Goal: Task Accomplishment & Management: Complete application form

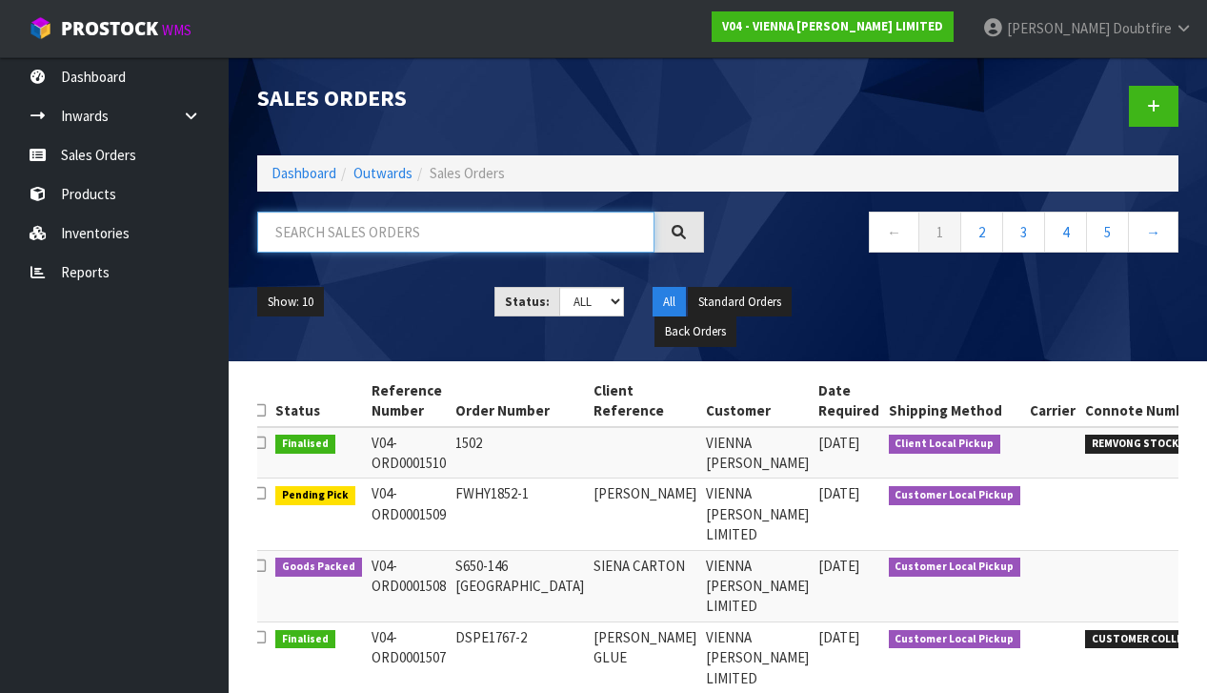
click at [299, 241] on input "text" at bounding box center [455, 231] width 397 height 41
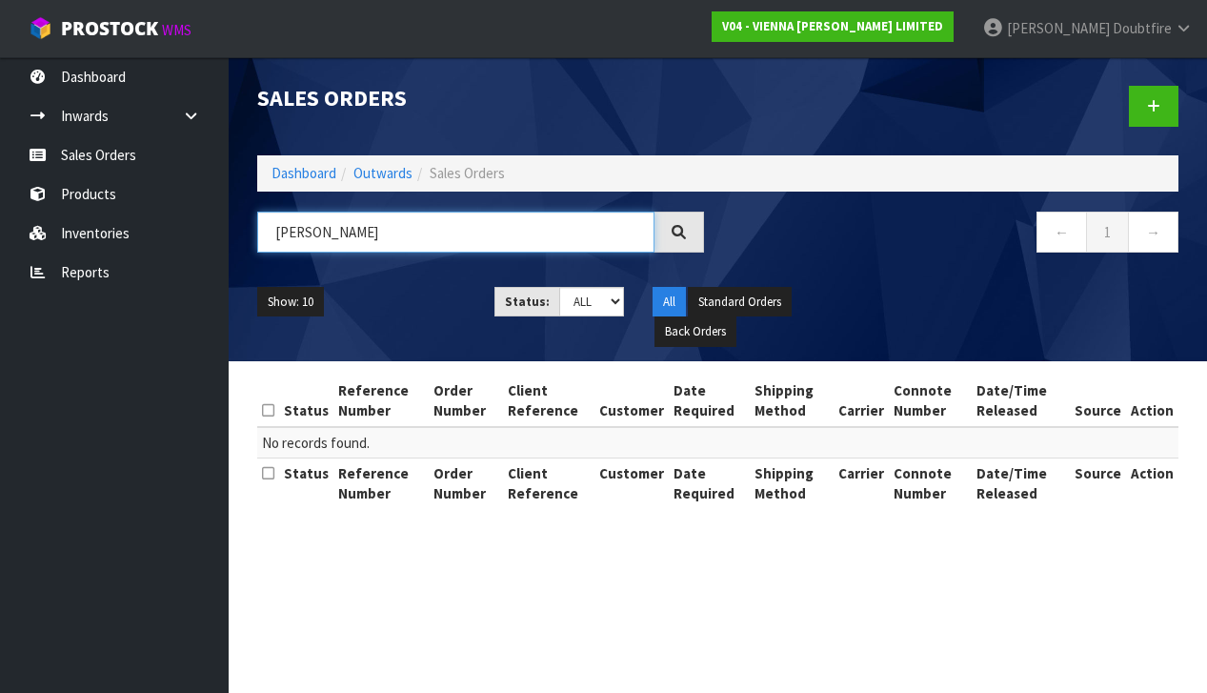
click at [324, 233] on input "[PERSON_NAME]" at bounding box center [455, 231] width 397 height 41
click at [331, 232] on input "[PERSON_NAME]" at bounding box center [455, 231] width 397 height 41
click at [411, 231] on input "[PERSON_NAME]" at bounding box center [455, 231] width 397 height 41
type input "[PERSON_NAME]"
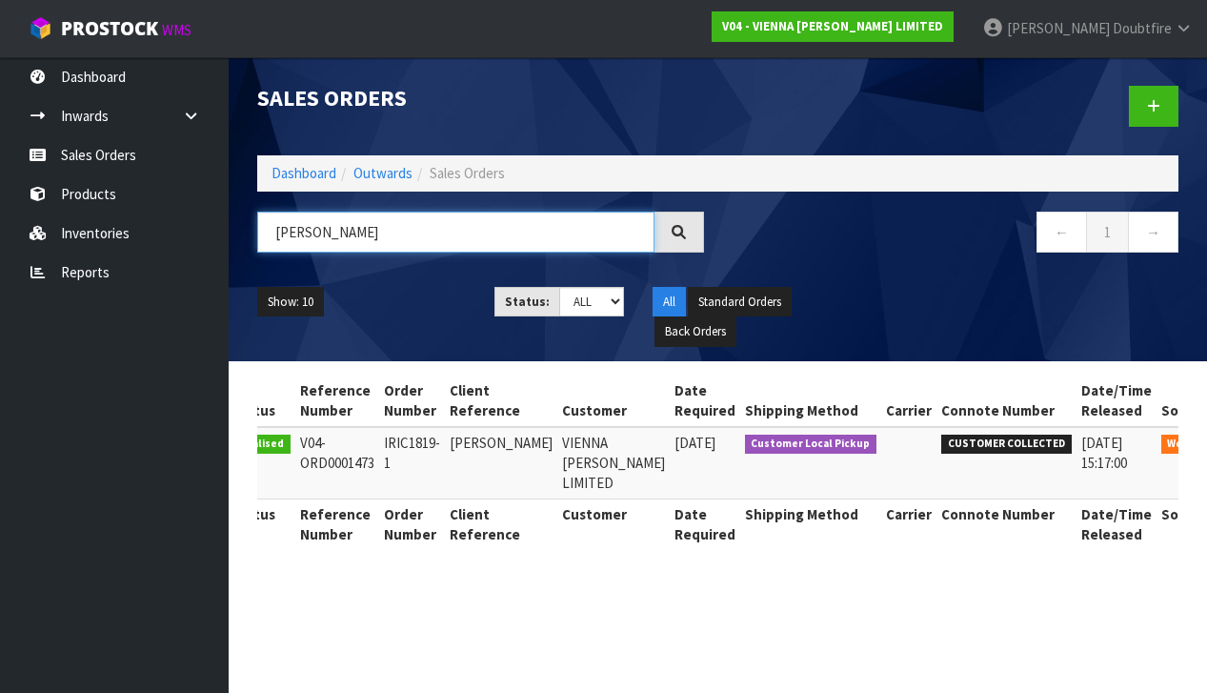
scroll to position [0, 52]
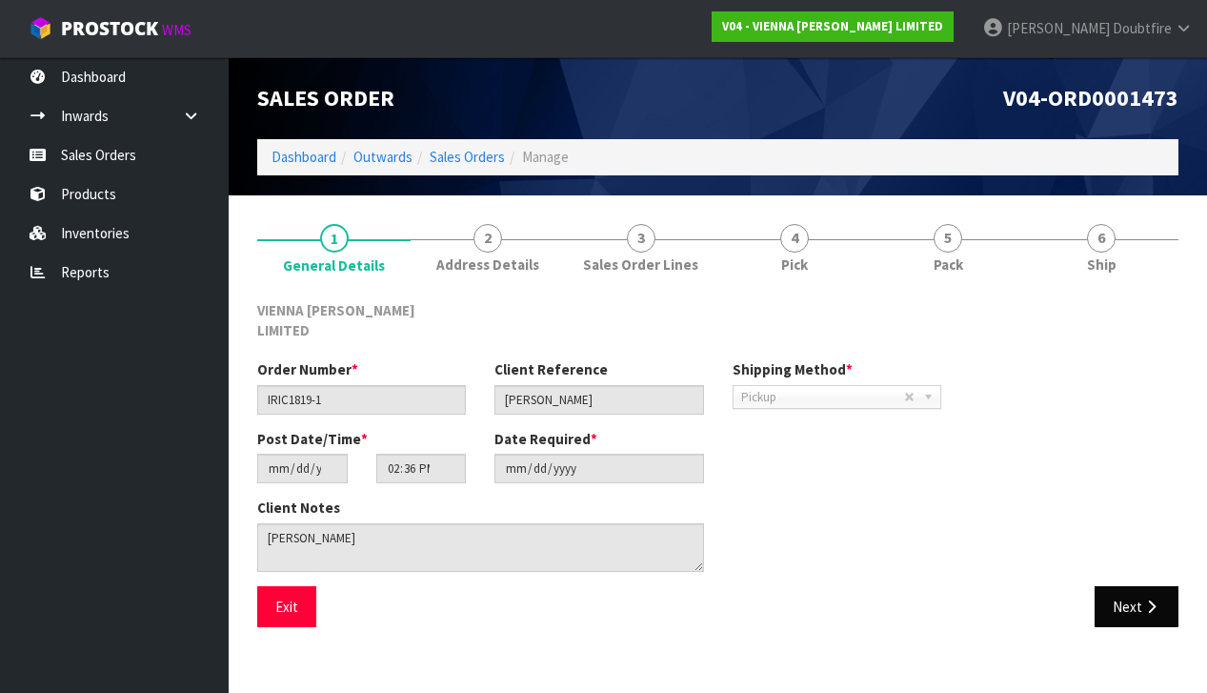
click at [1138, 586] on button "Next" at bounding box center [1137, 606] width 84 height 41
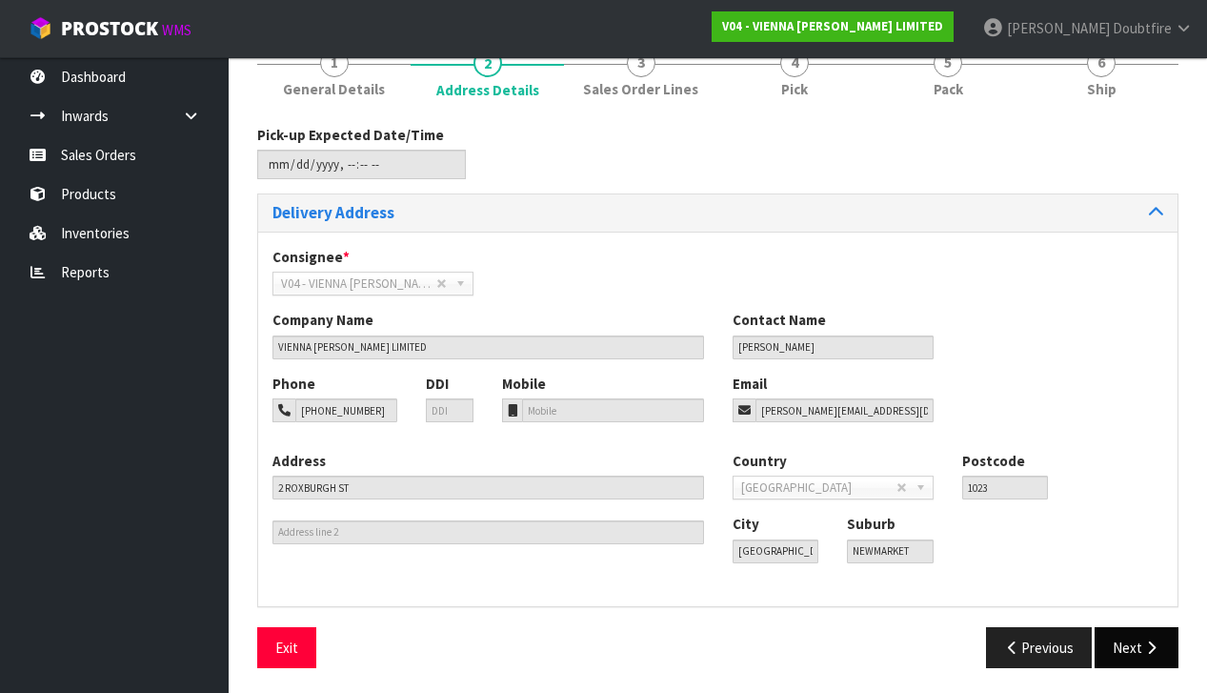
scroll to position [174, 0]
click at [1133, 639] on button "Next" at bounding box center [1137, 648] width 84 height 41
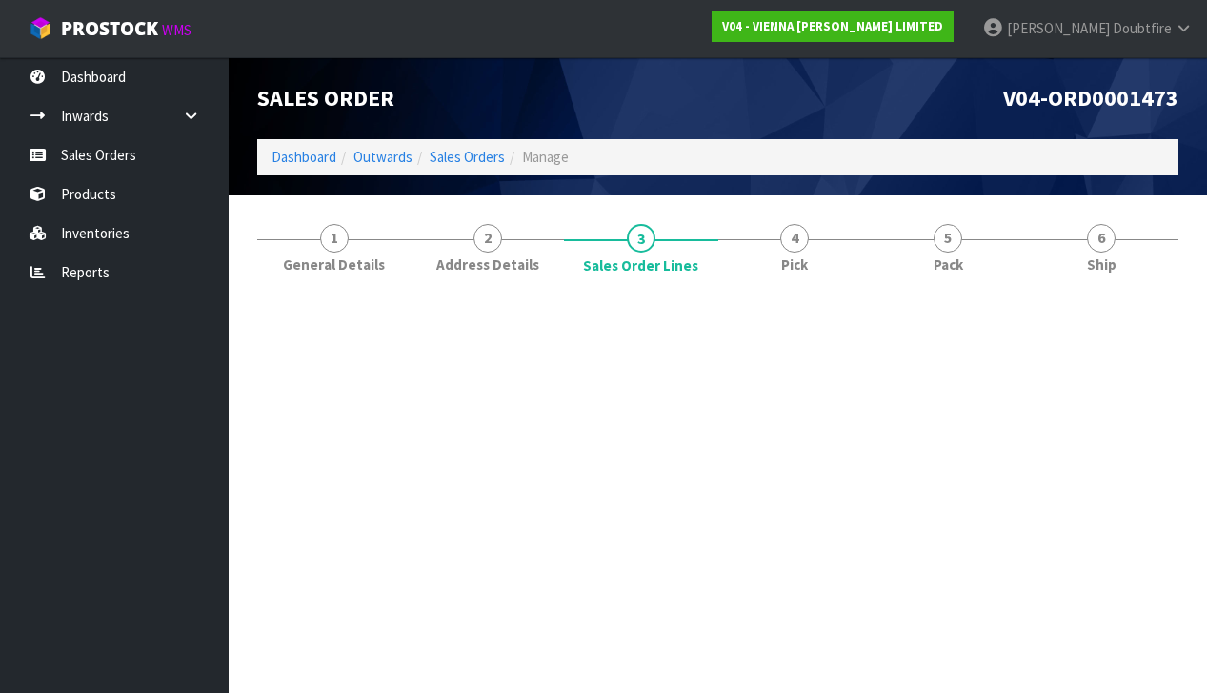
scroll to position [0, 0]
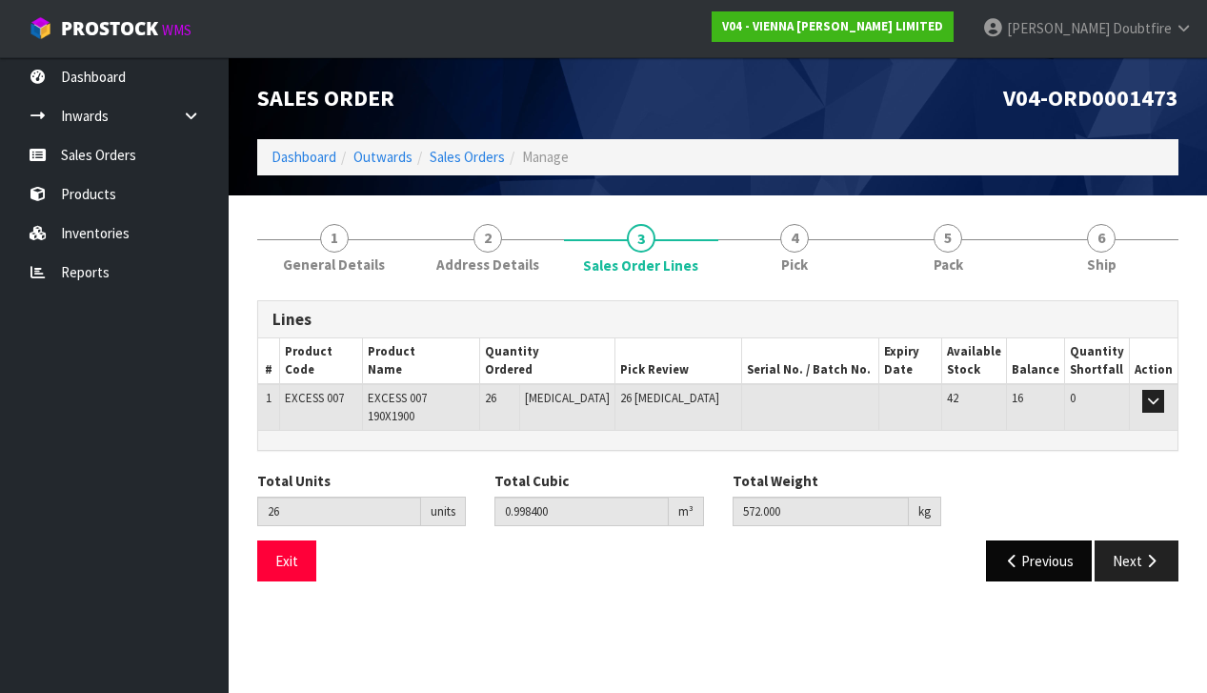
click at [1009, 553] on icon "button" at bounding box center [1013, 560] width 18 height 14
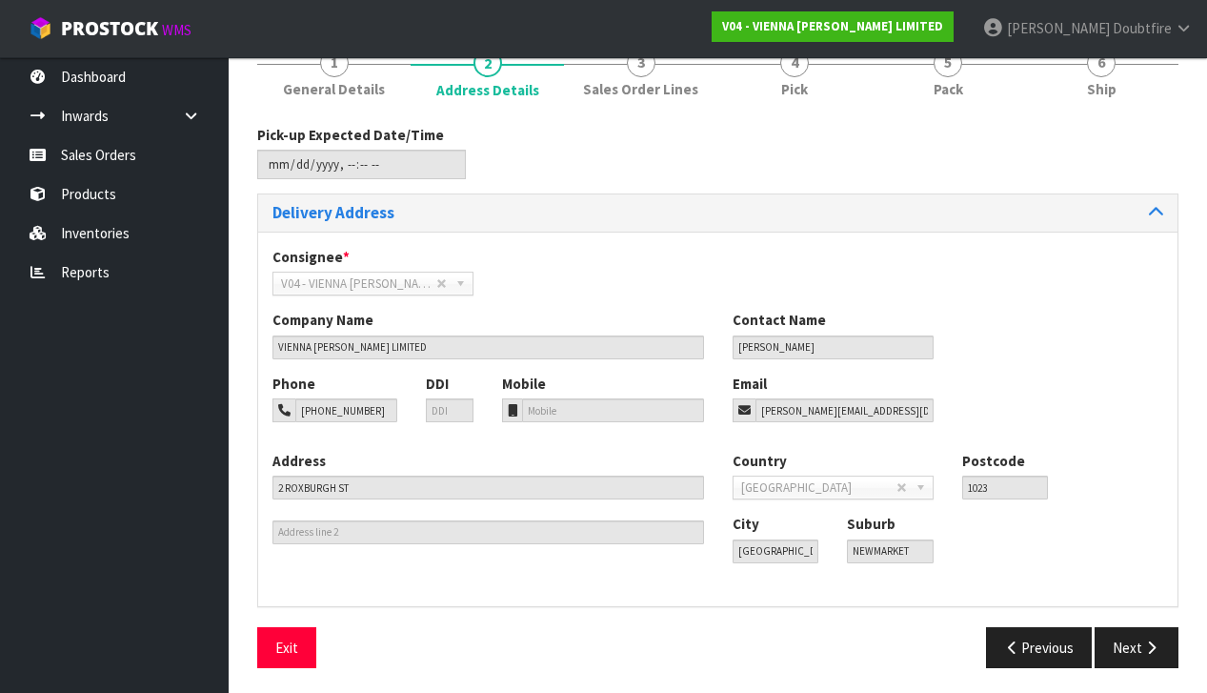
scroll to position [174, 0]
click at [1009, 641] on icon "button" at bounding box center [1013, 648] width 18 height 14
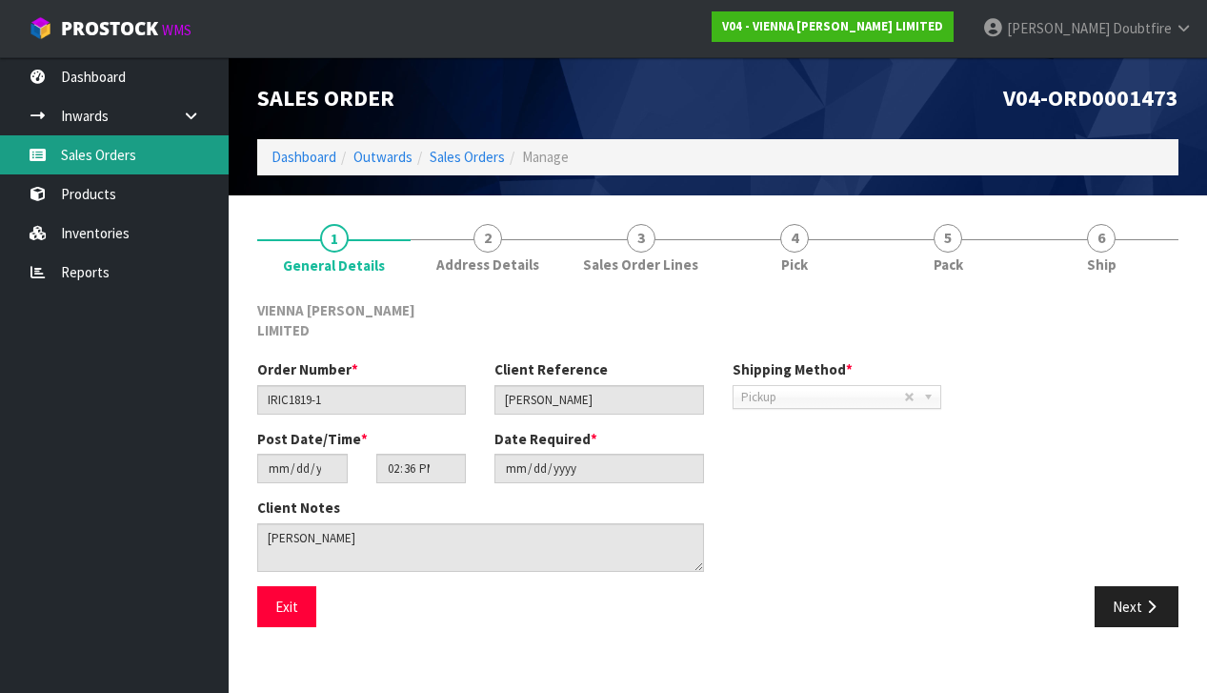
scroll to position [0, 0]
click at [90, 156] on link "Sales Orders" at bounding box center [114, 154] width 229 height 39
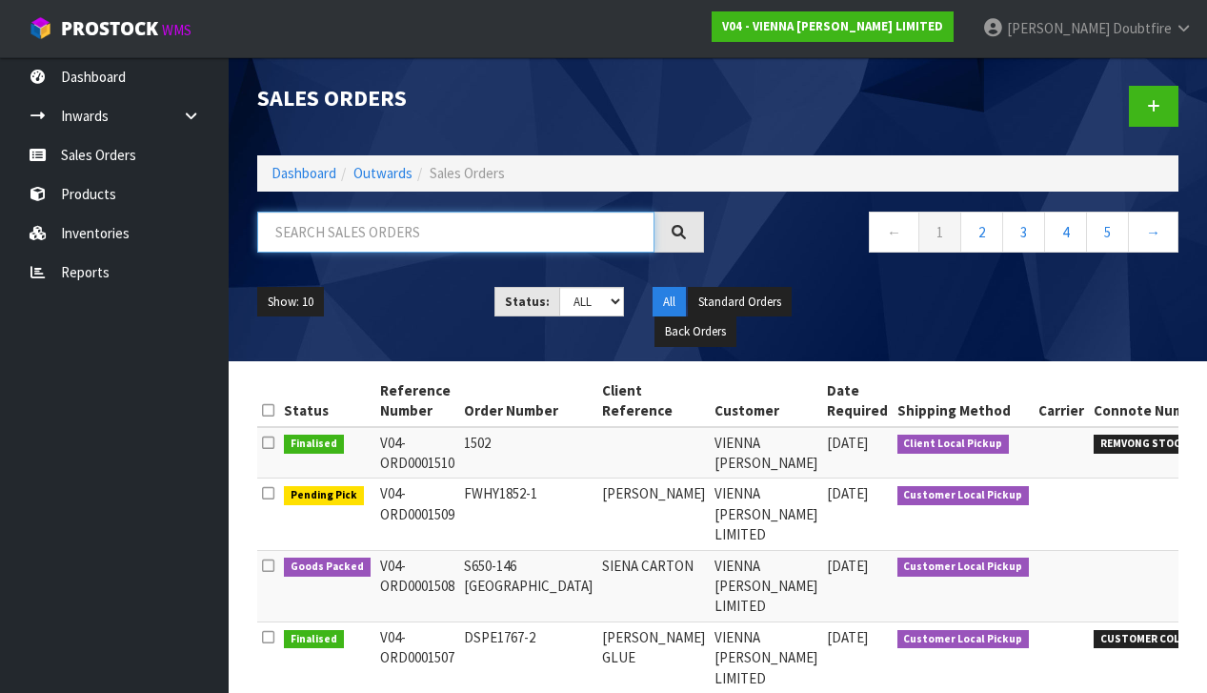
click at [320, 239] on input "text" at bounding box center [455, 231] width 397 height 41
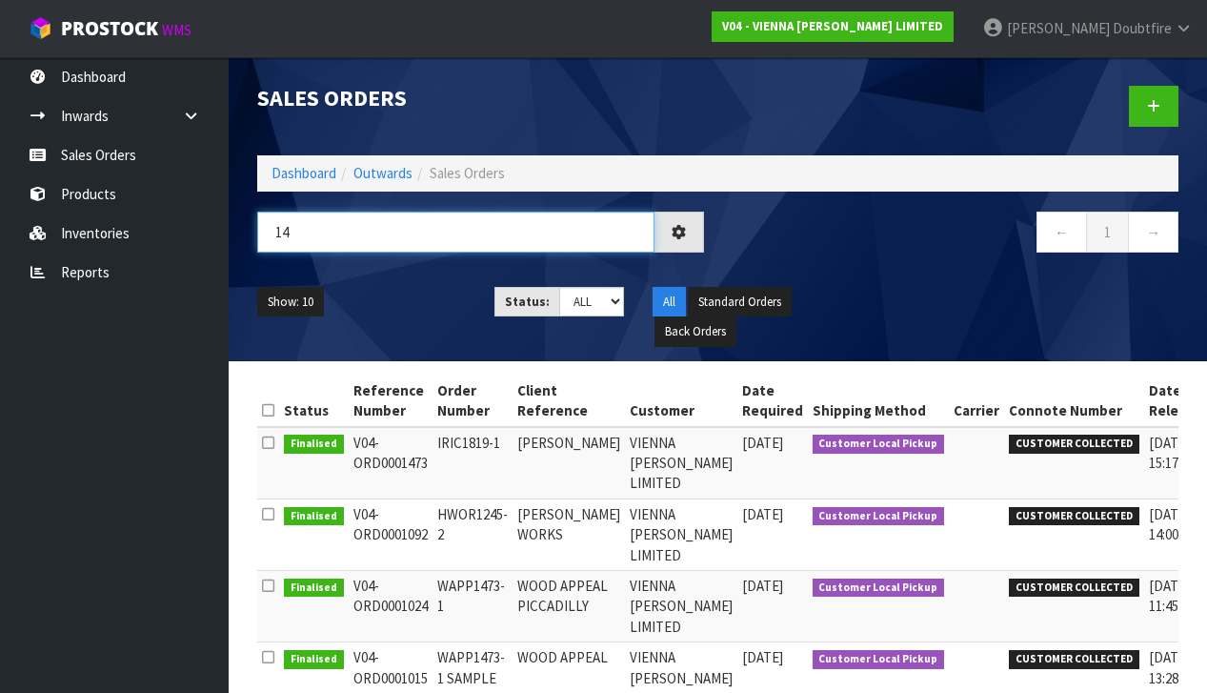
type input "1"
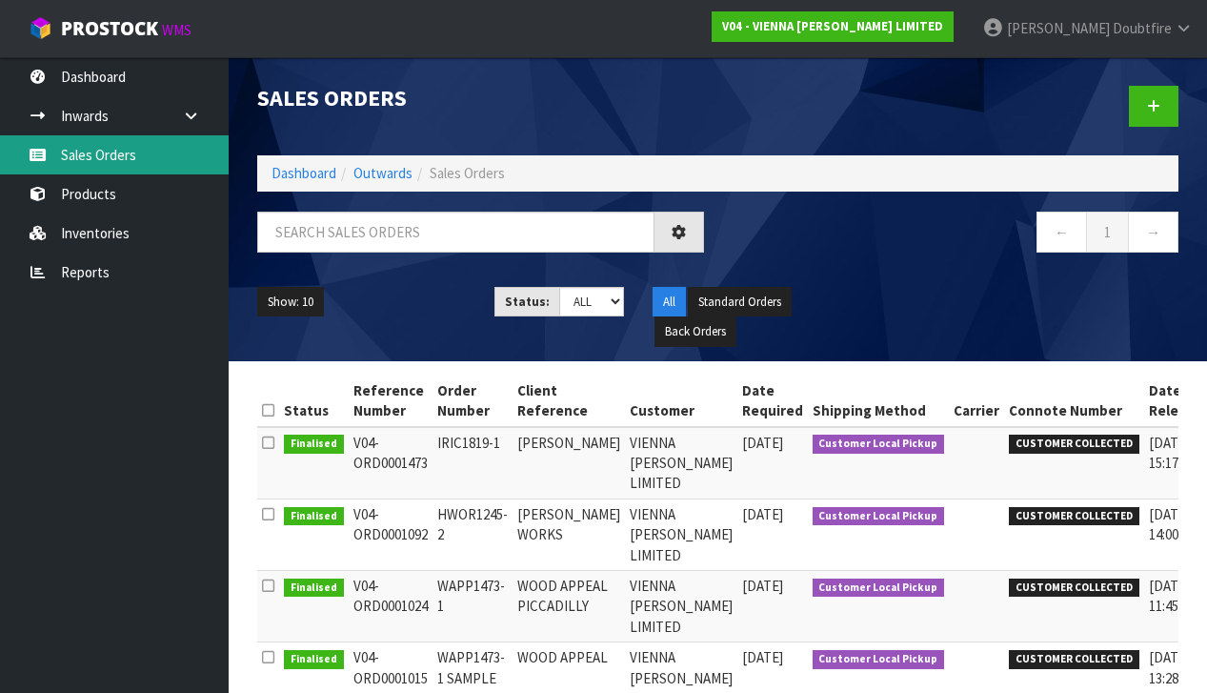
click at [114, 154] on link "Sales Orders" at bounding box center [114, 154] width 229 height 39
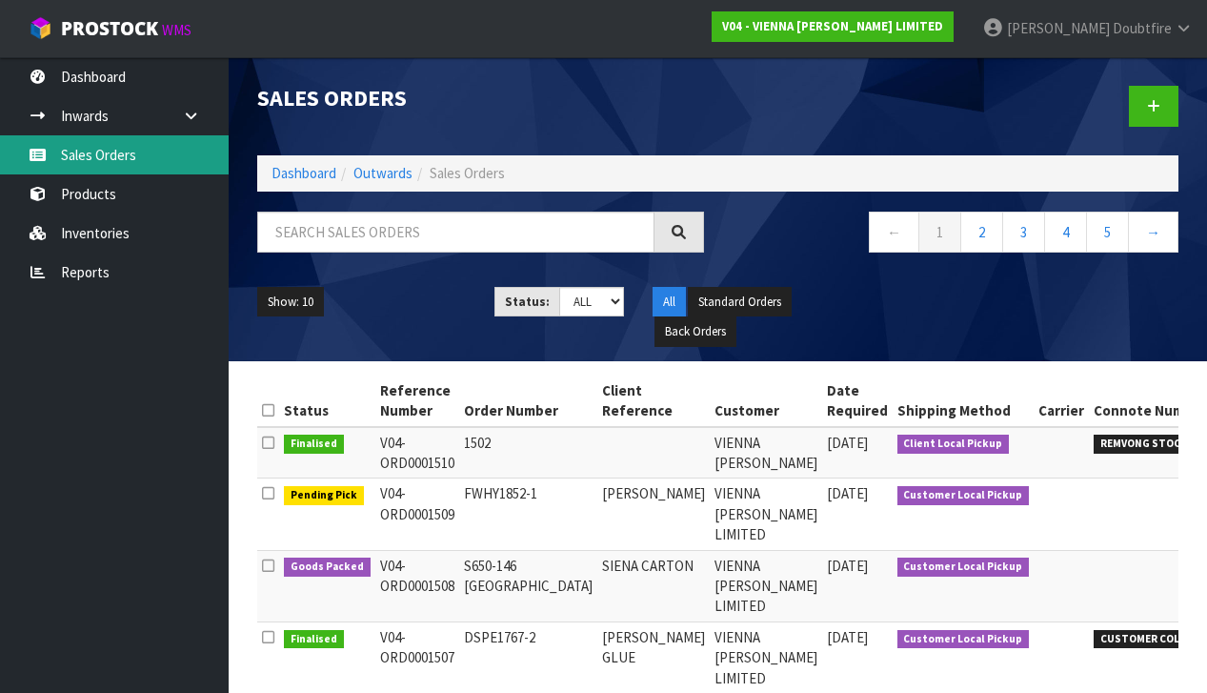
click at [91, 159] on link "Sales Orders" at bounding box center [114, 154] width 229 height 39
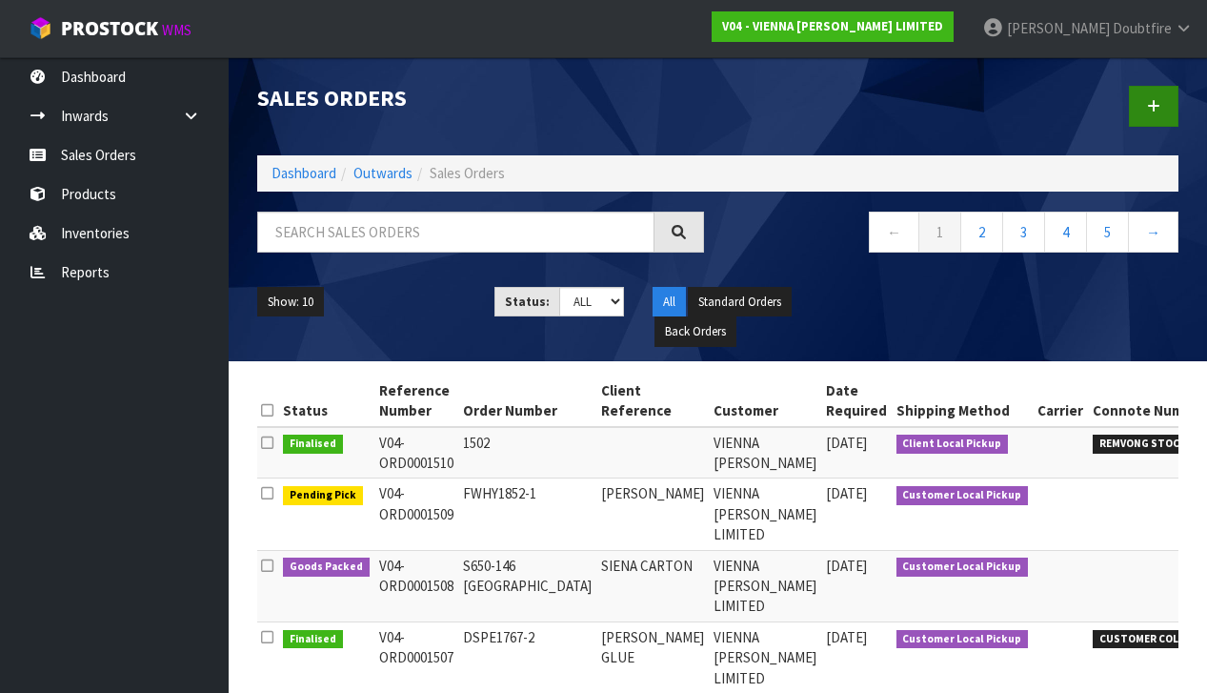
click at [1157, 109] on icon at bounding box center [1153, 106] width 13 height 14
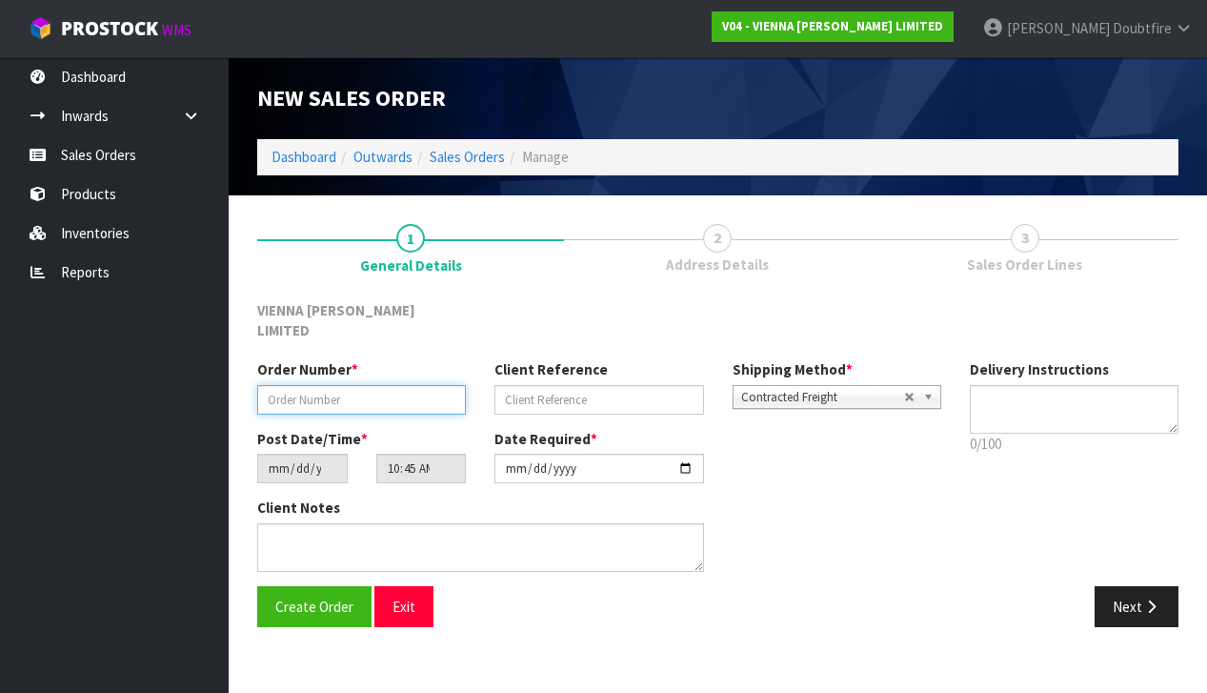
paste input "S650-147"
type input "S650-147"
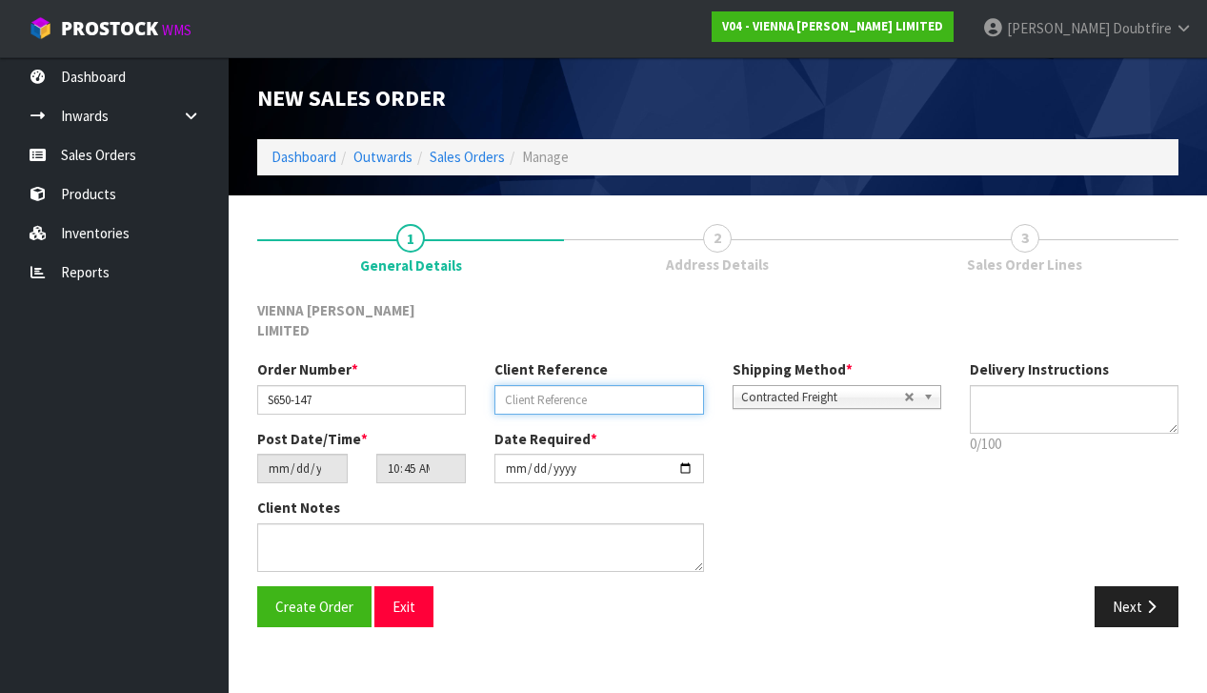
click at [527, 385] on input "text" at bounding box center [598, 400] width 209 height 30
type input "SIENA SAMPLES"
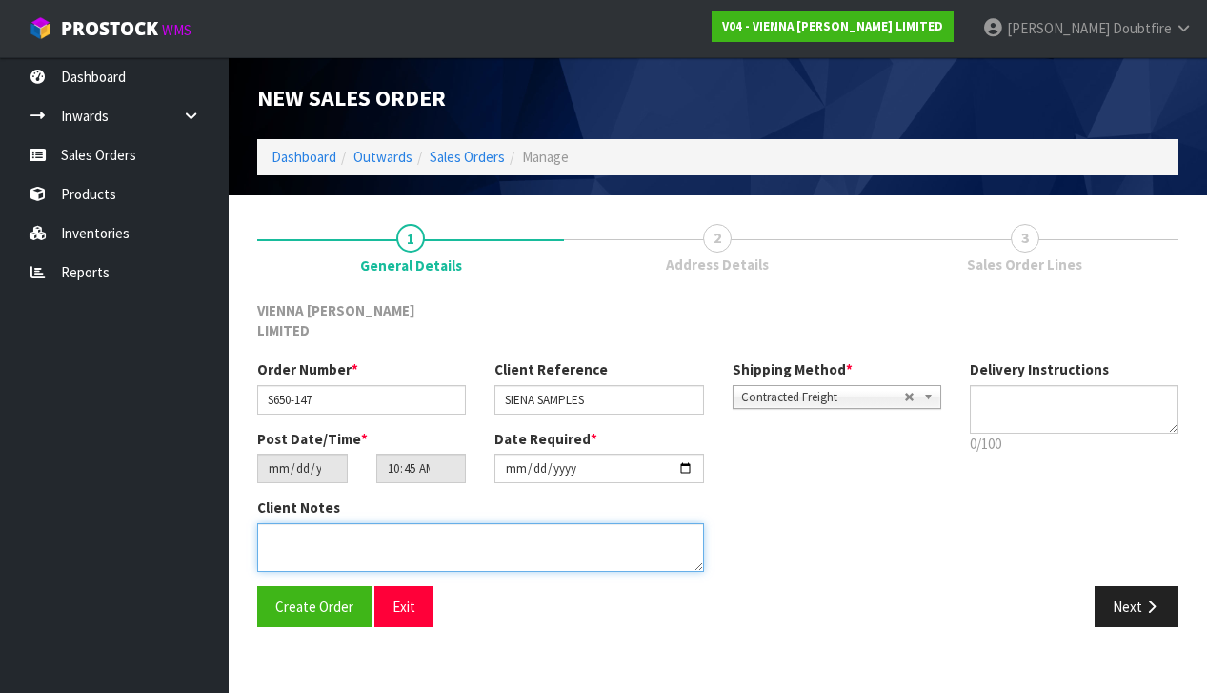
click at [385, 525] on textarea at bounding box center [480, 547] width 447 height 49
type textarea "SIENA SAMPLES"
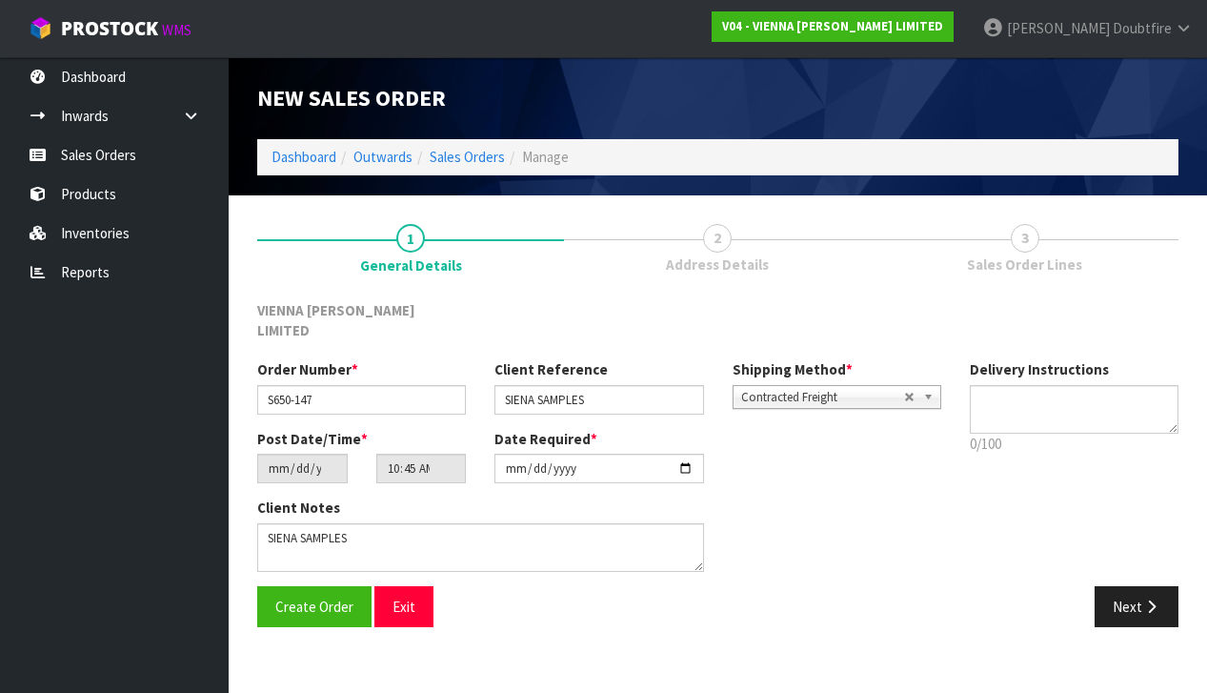
click at [779, 386] on span "Contracted Freight" at bounding box center [822, 397] width 163 height 23
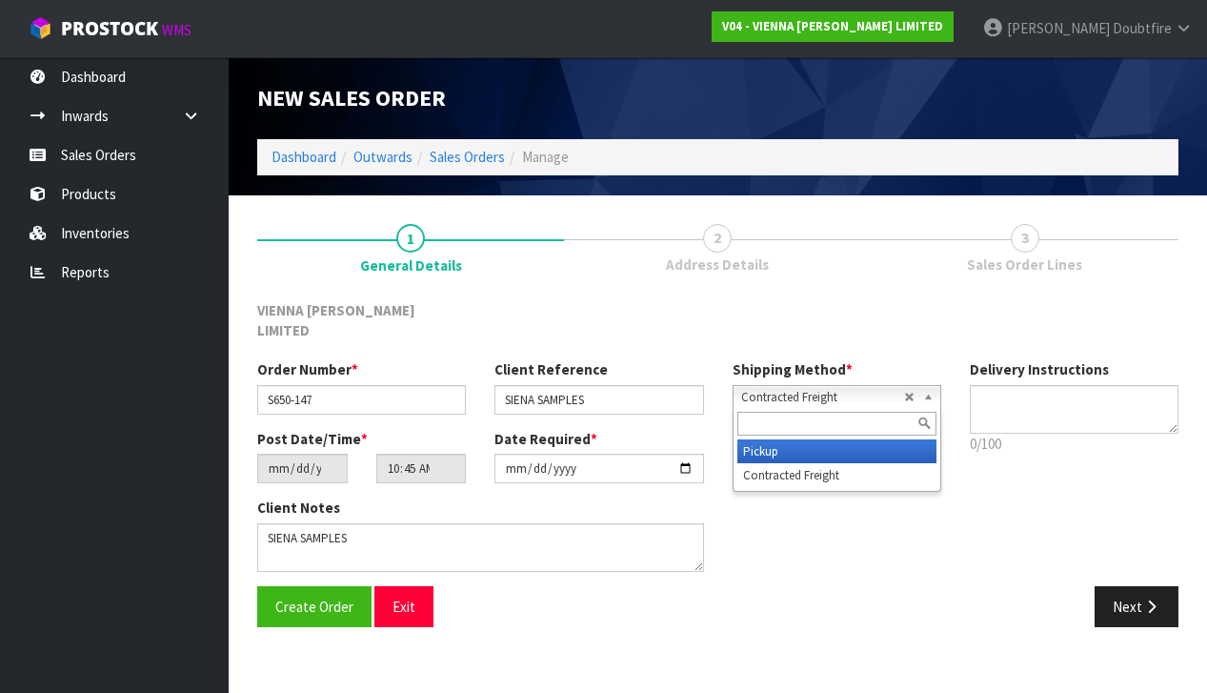
click at [786, 439] on li "Pickup" at bounding box center [836, 451] width 199 height 24
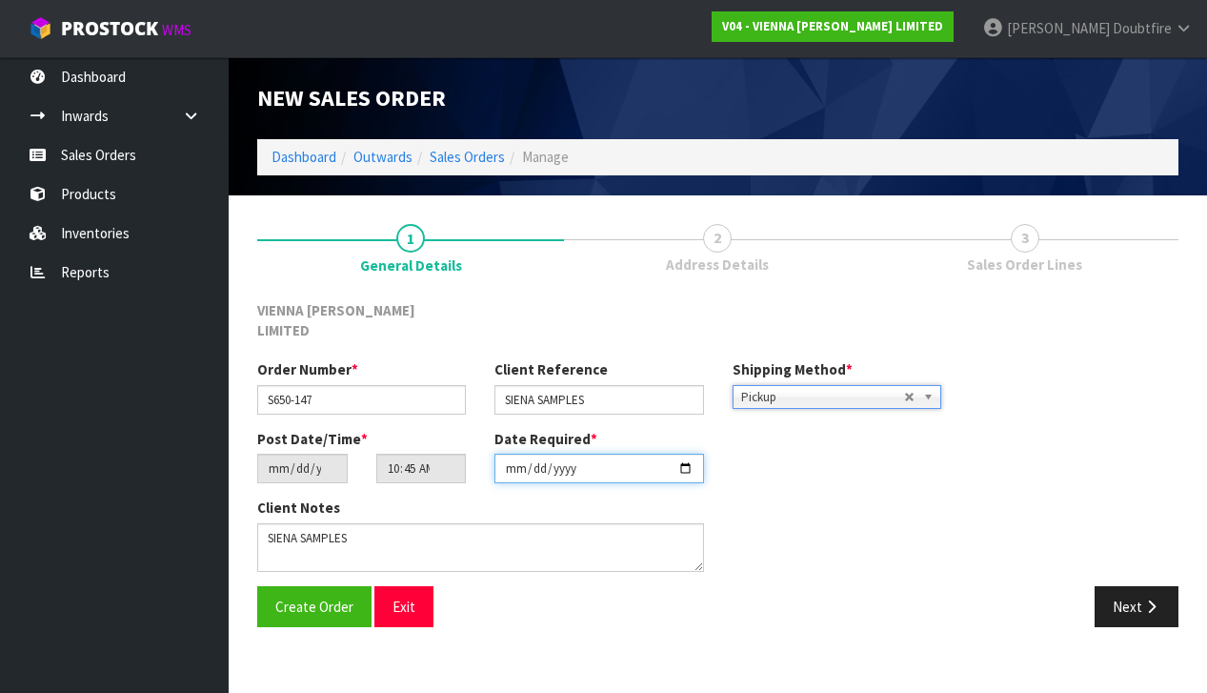
click at [511, 462] on input "[DATE]" at bounding box center [598, 468] width 209 height 30
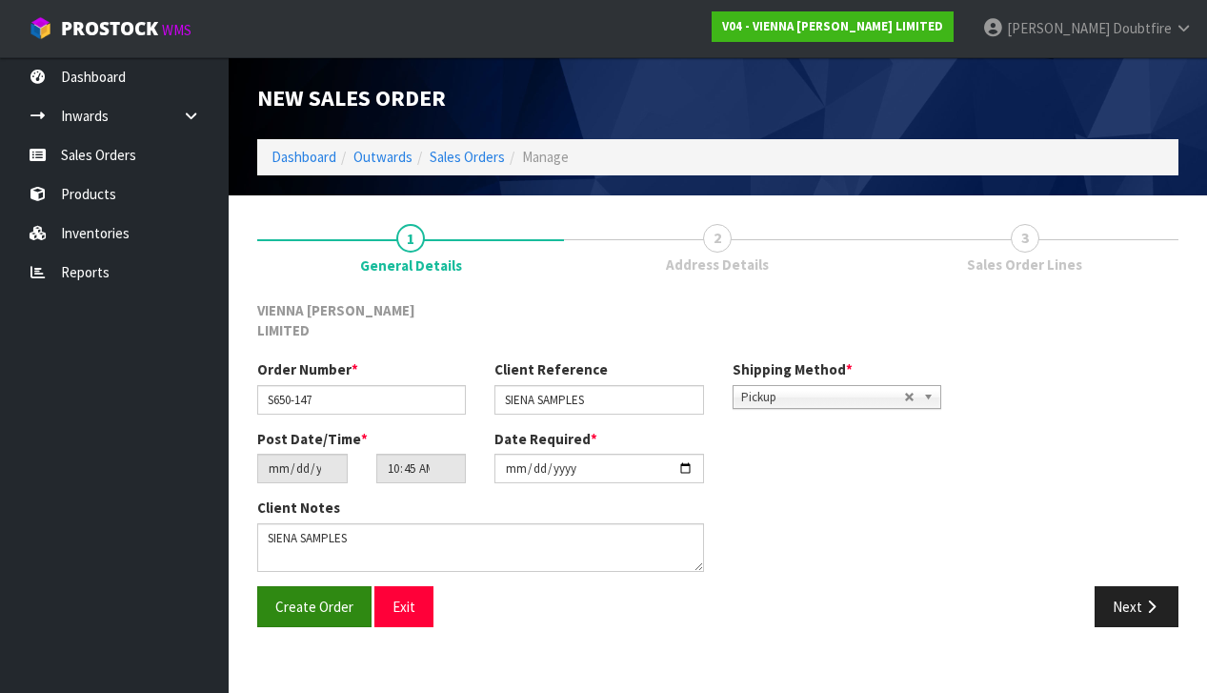
drag, startPoint x: 423, startPoint y: 623, endPoint x: 342, endPoint y: 597, distance: 85.0
click at [423, 622] on section "1 General Details 2 Address Details 3 Sales Order Lines VIENNA [PERSON_NAME] LI…" at bounding box center [718, 425] width 978 height 460
click at [318, 597] on span "Create Order" at bounding box center [314, 606] width 78 height 18
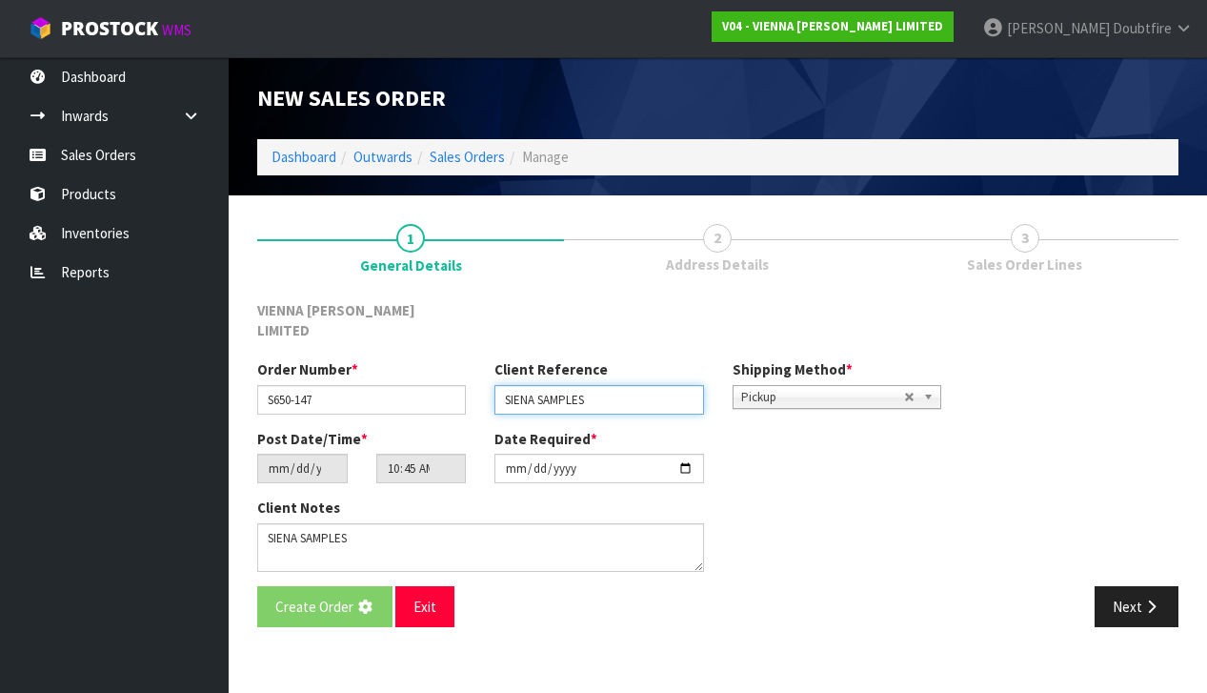
click at [536, 385] on input "SIENA SAMPLES" at bounding box center [598, 400] width 209 height 30
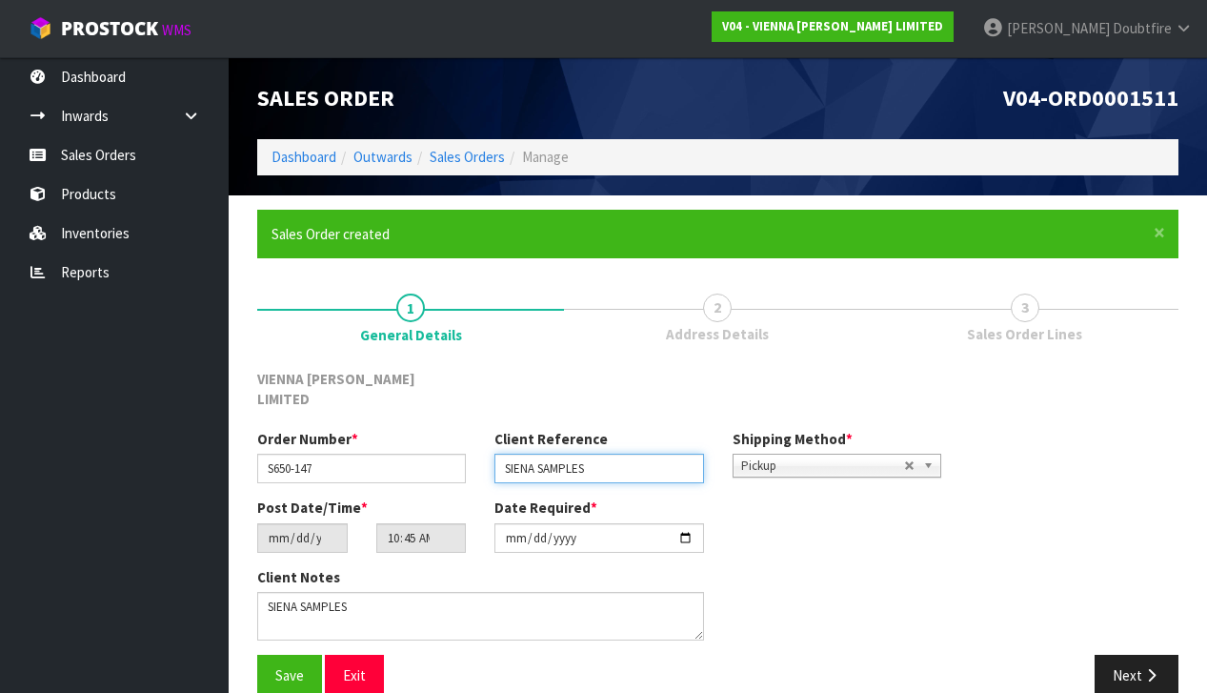
click at [533, 453] on input "SIENA SAMPLES" at bounding box center [598, 468] width 209 height 30
type input "MONACO [PERSON_NAME] SAMPLES"
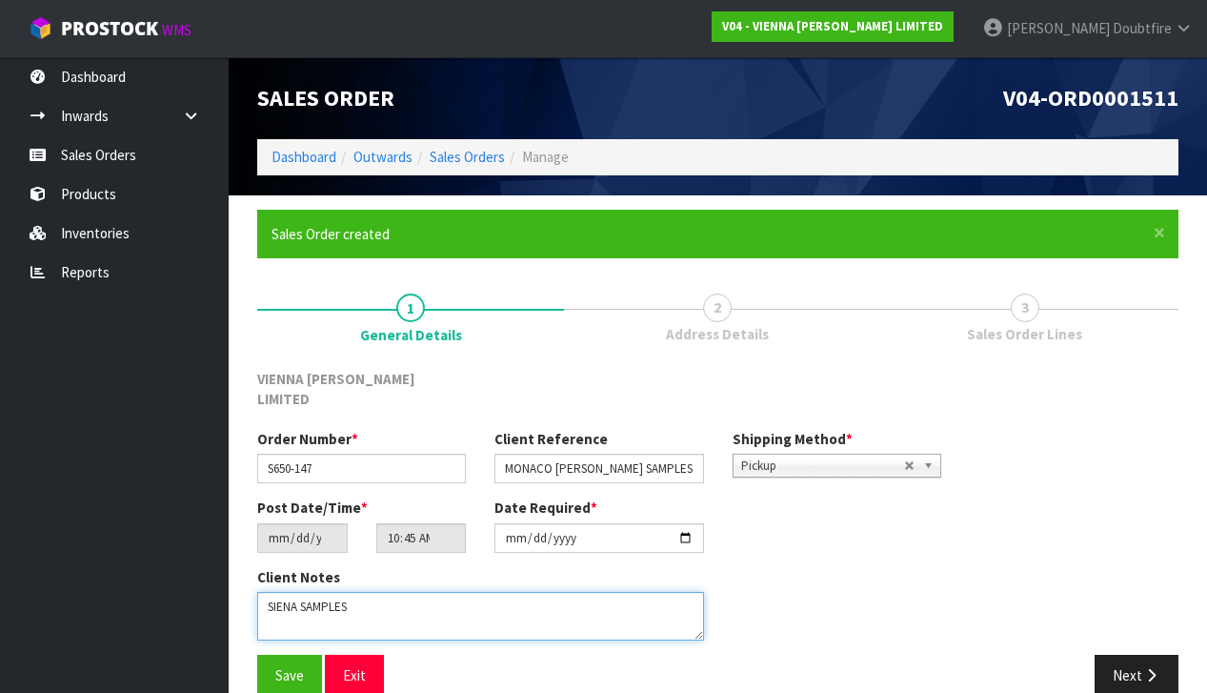
click at [301, 592] on textarea at bounding box center [480, 616] width 447 height 49
click at [585, 593] on textarea at bounding box center [480, 616] width 447 height 49
type textarea "MONACO [PERSON_NAME] SAMPLES"
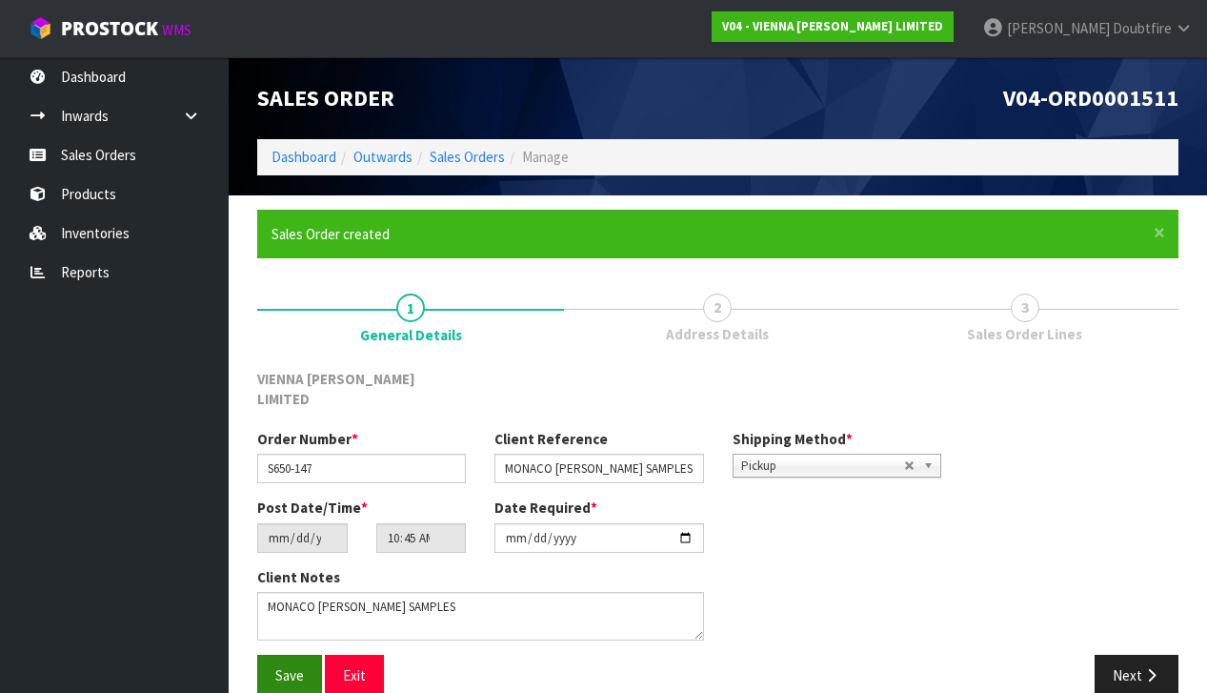
click at [296, 666] on span "Save" at bounding box center [289, 675] width 29 height 18
click at [1153, 663] on button "Next" at bounding box center [1137, 674] width 84 height 41
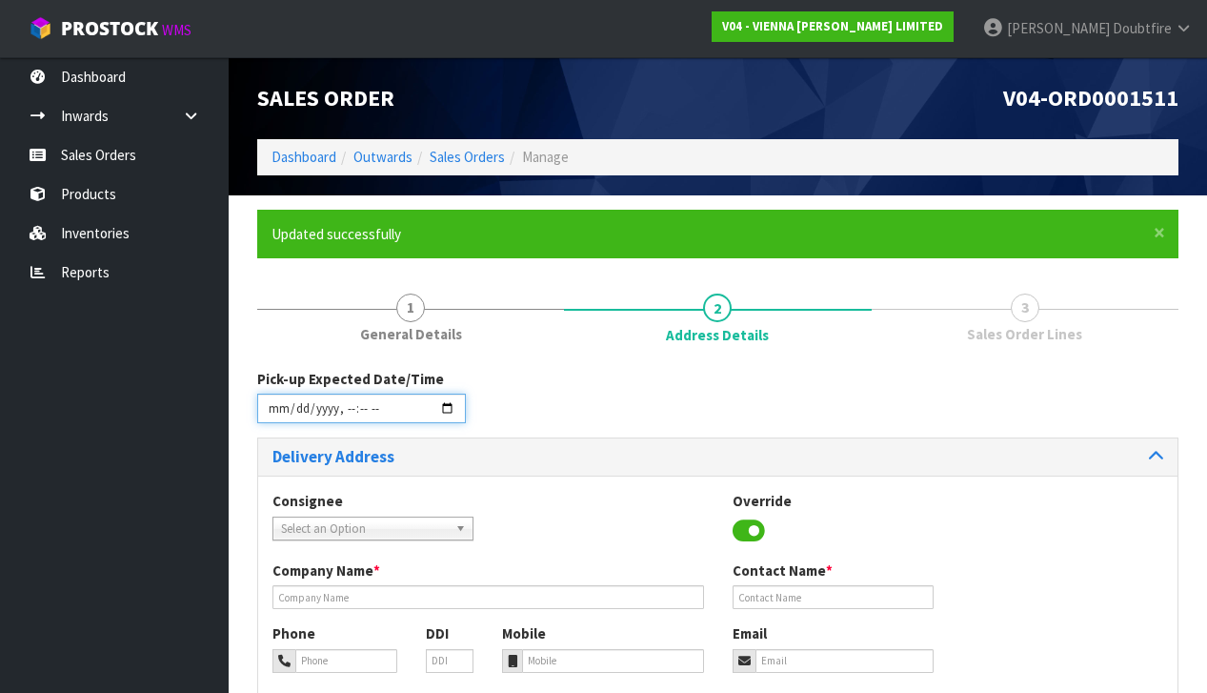
click at [270, 415] on input "datetime-local" at bounding box center [361, 408] width 209 height 30
click at [605, 481] on div "Consignee 000001.BAY MECHANICS - BAY MECHANICS 000001A - BRAKE & TRANSMISSION N…" at bounding box center [717, 665] width 919 height 381
click at [344, 421] on input "datetime-local" at bounding box center [361, 408] width 209 height 30
click at [607, 465] on div "Delivery Address" at bounding box center [717, 456] width 919 height 37
click at [373, 420] on input "datetime-local" at bounding box center [361, 408] width 209 height 30
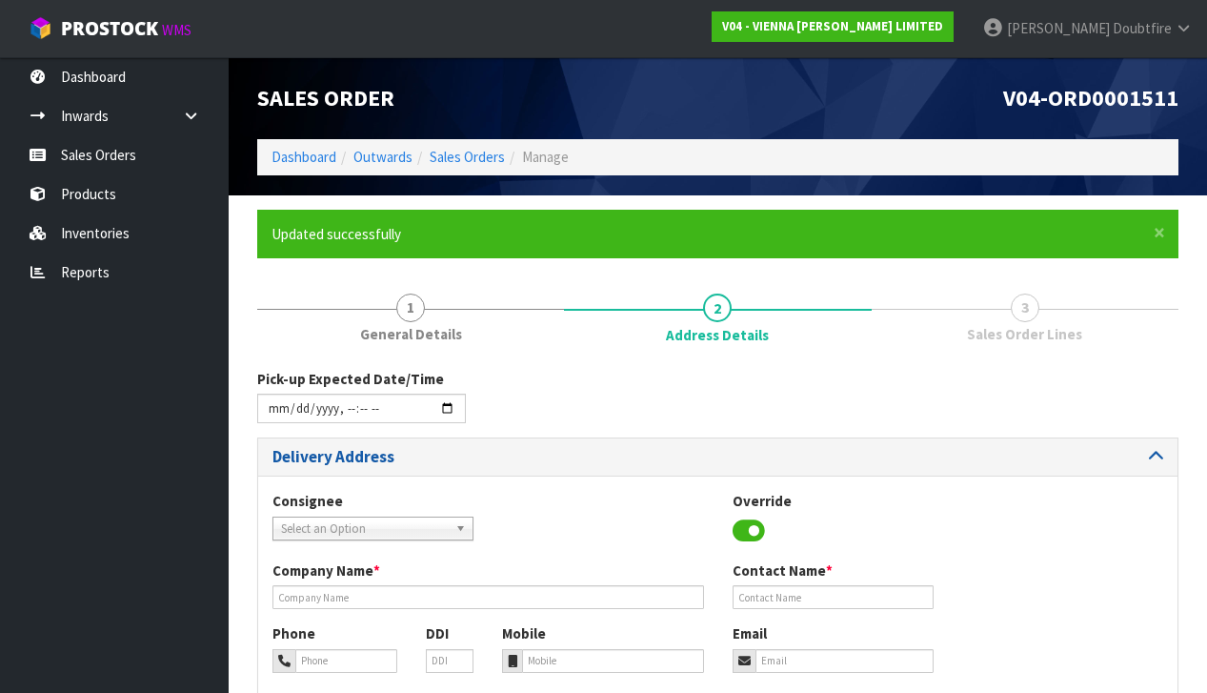
drag, startPoint x: 496, startPoint y: 466, endPoint x: 474, endPoint y: 458, distance: 23.2
click at [493, 464] on div "Delivery Address" at bounding box center [717, 456] width 919 height 37
click at [359, 418] on input "datetime-local" at bounding box center [361, 408] width 209 height 30
type input "[DATE]T13:00"
click at [470, 471] on div "Delivery Address" at bounding box center [717, 456] width 919 height 37
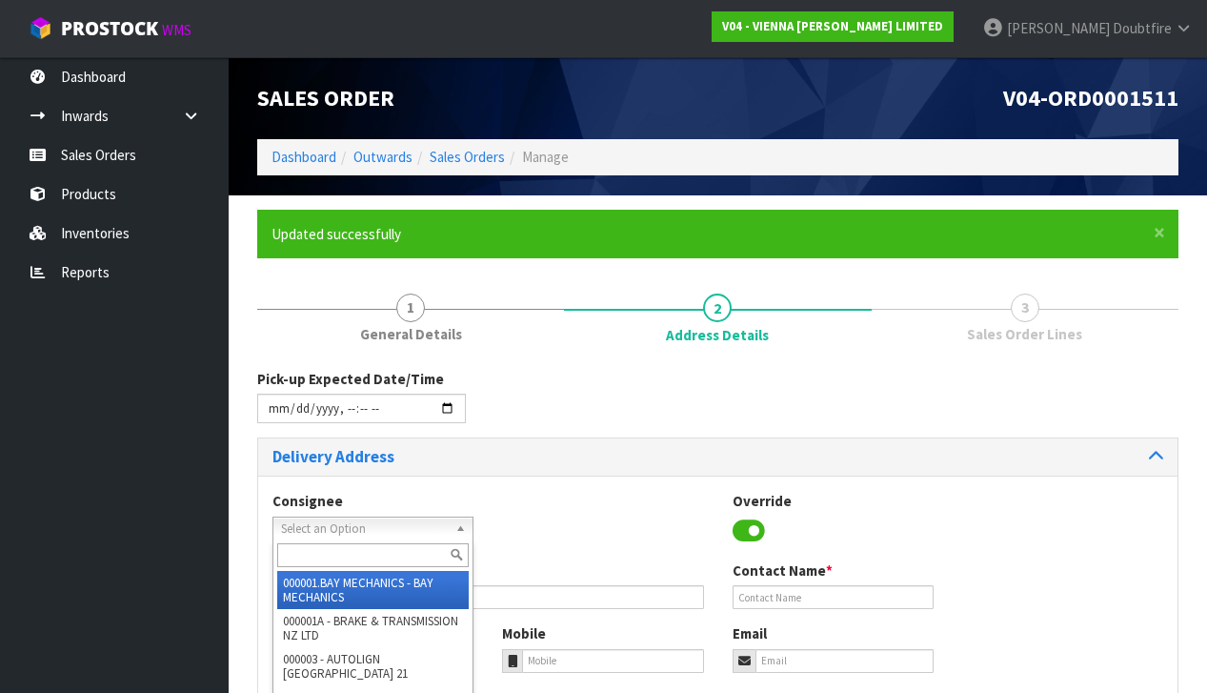
click at [306, 526] on span "Select an Option" at bounding box center [364, 528] width 167 height 23
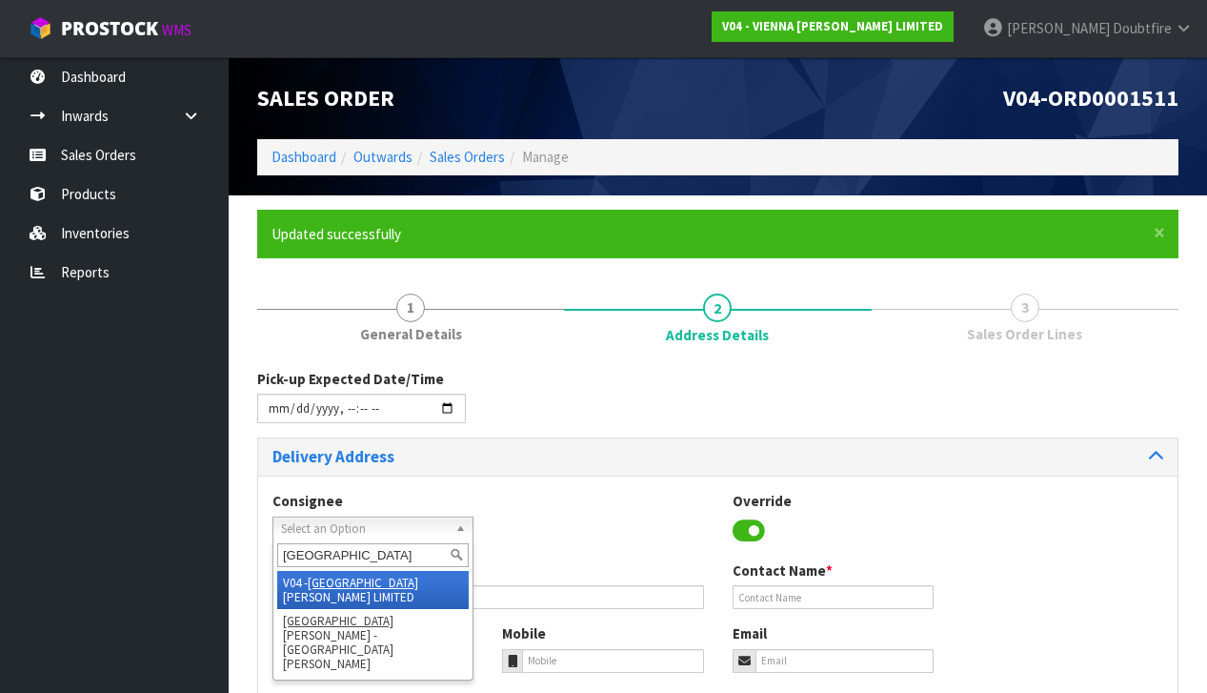
type input "[GEOGRAPHIC_DATA]"
click at [355, 572] on li "V04 - VIENNA [PERSON_NAME] LIMITED" at bounding box center [372, 590] width 191 height 38
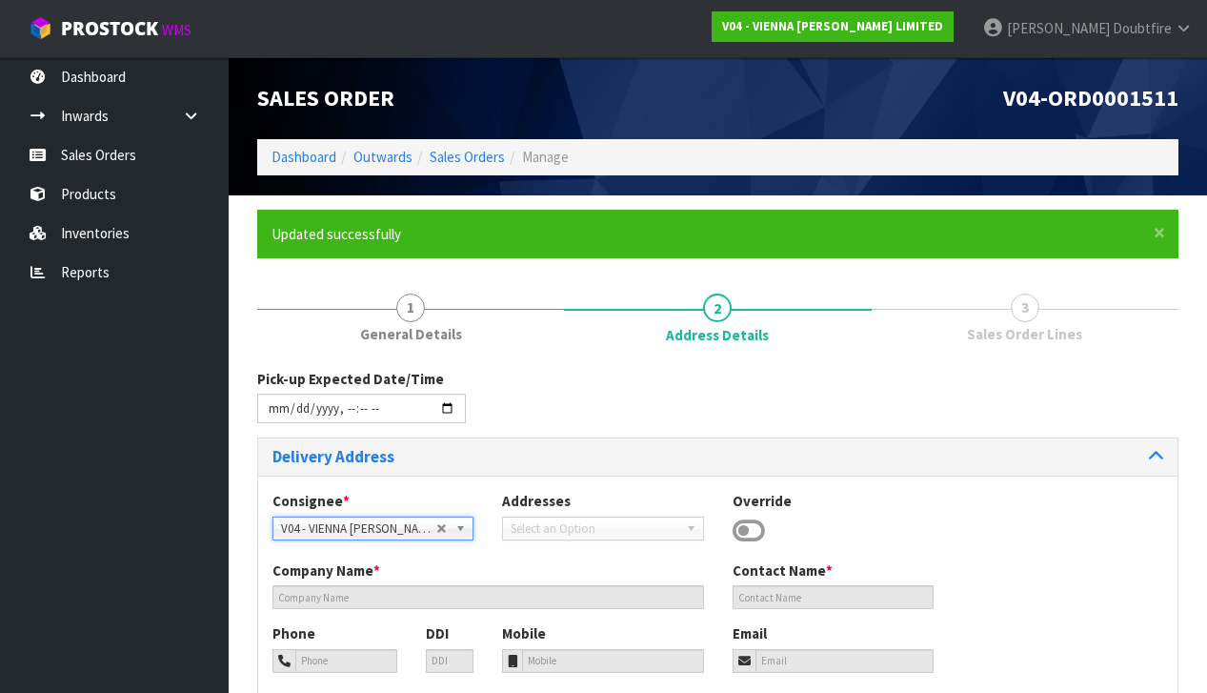
type input "VIENNA [PERSON_NAME] LIMITED"
type input "[PERSON_NAME]"
type input "[PHONE_NUMBER]"
type input "[PERSON_NAME][EMAIL_ADDRESS][DOMAIN_NAME]"
type input "2 ROXBURGH ST"
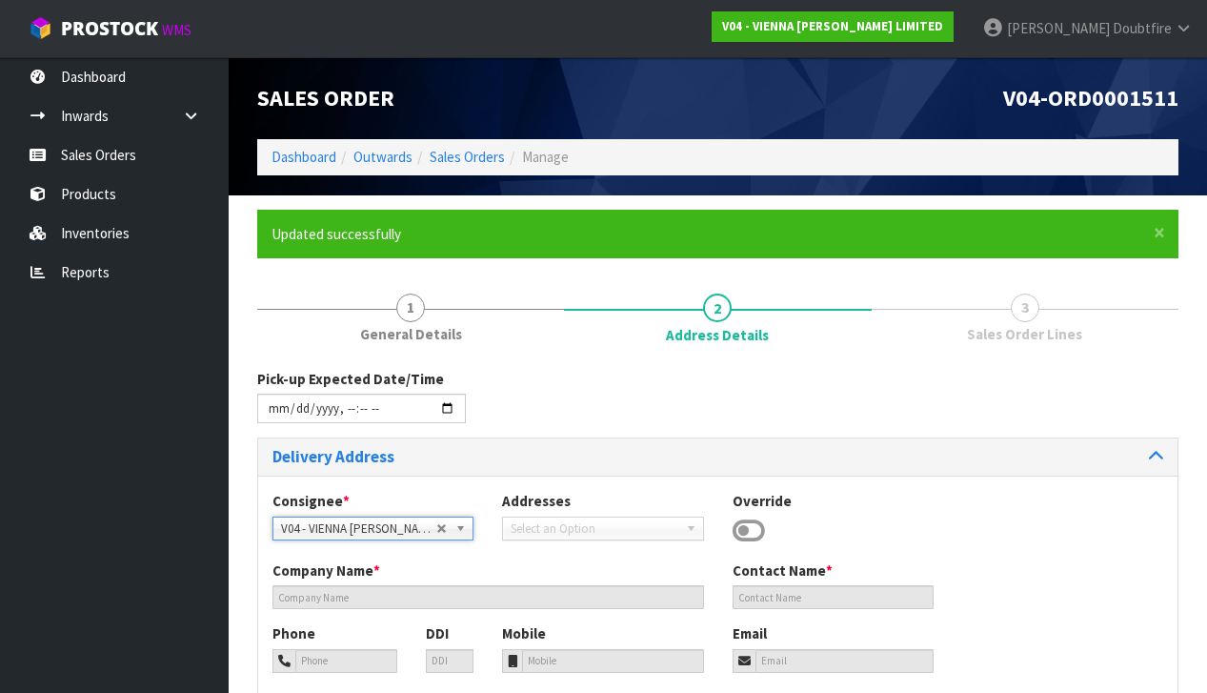
type input "1023"
type input "[GEOGRAPHIC_DATA]"
type input "NEWMARKET"
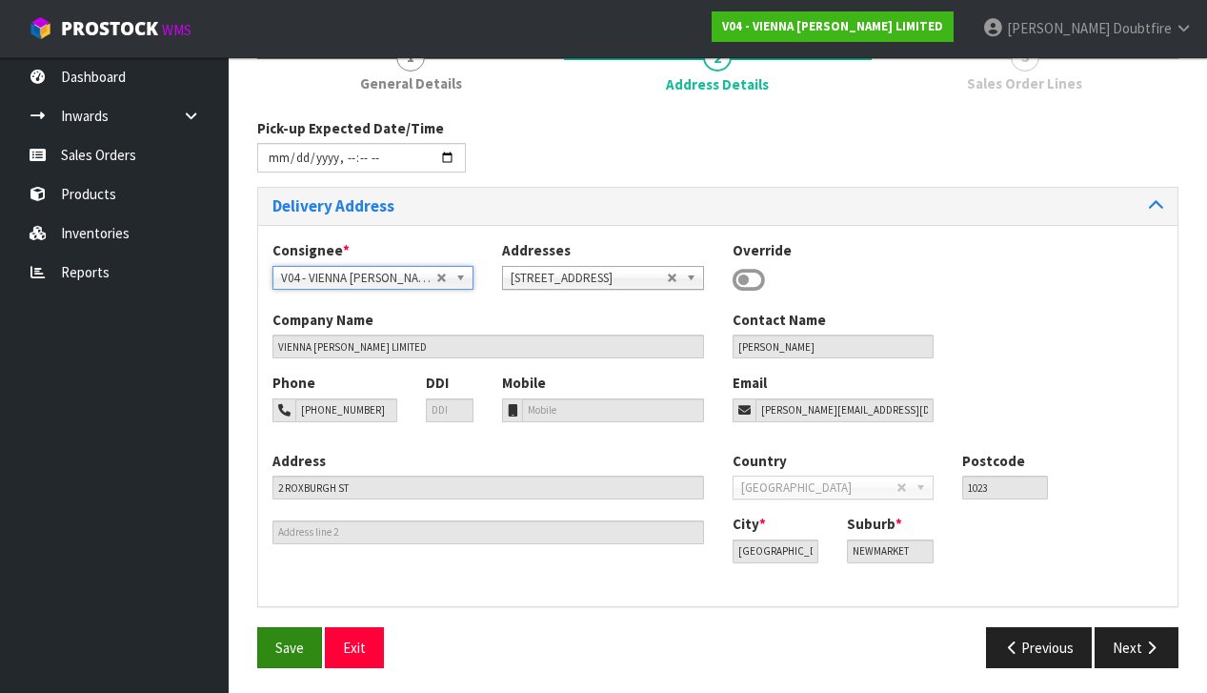
scroll to position [249, 0]
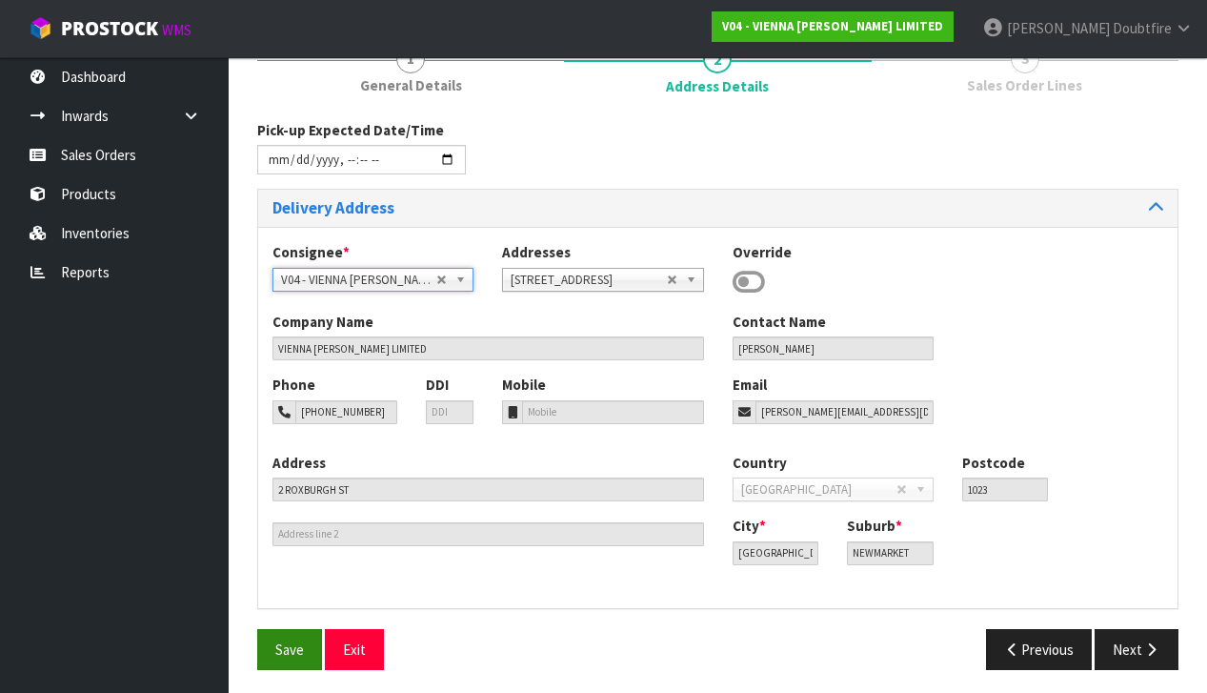
click at [304, 640] on button "Save" at bounding box center [289, 649] width 65 height 41
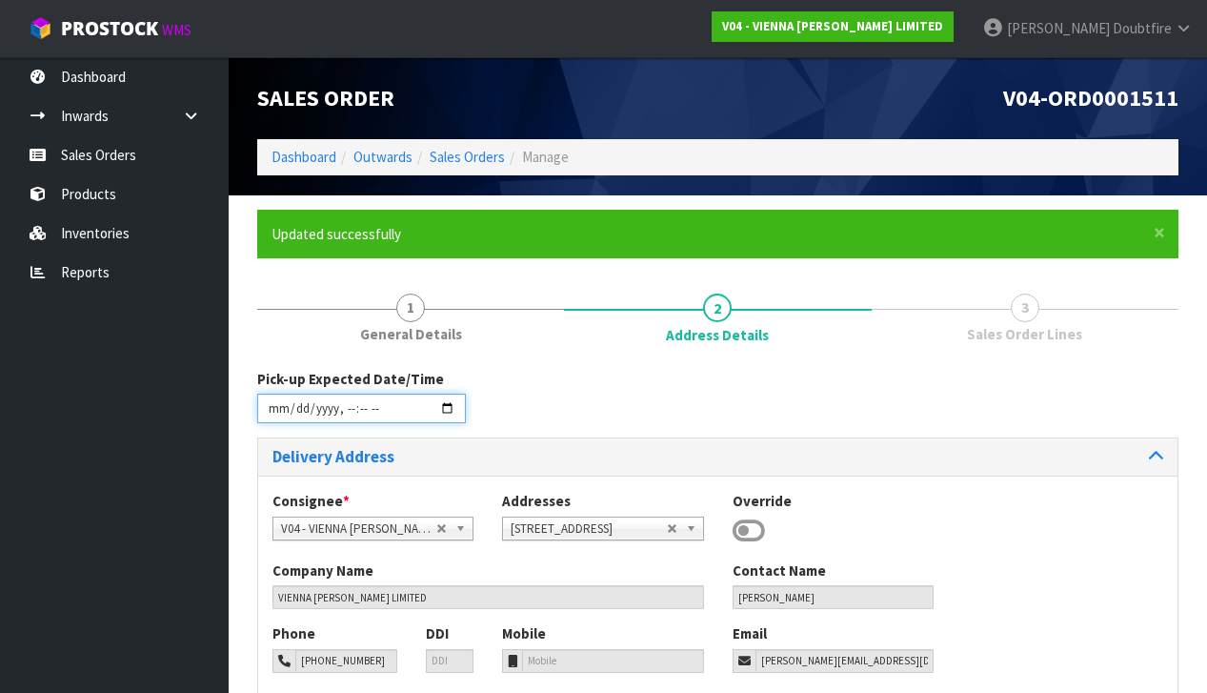
click at [360, 419] on input "datetime-local" at bounding box center [361, 408] width 209 height 30
drag, startPoint x: 523, startPoint y: 425, endPoint x: 349, endPoint y: 425, distance: 174.3
click at [522, 425] on div "Pick-up Expected Date/Time" at bounding box center [718, 403] width 950 height 69
click at [360, 421] on input "datetime-local" at bounding box center [361, 408] width 209 height 30
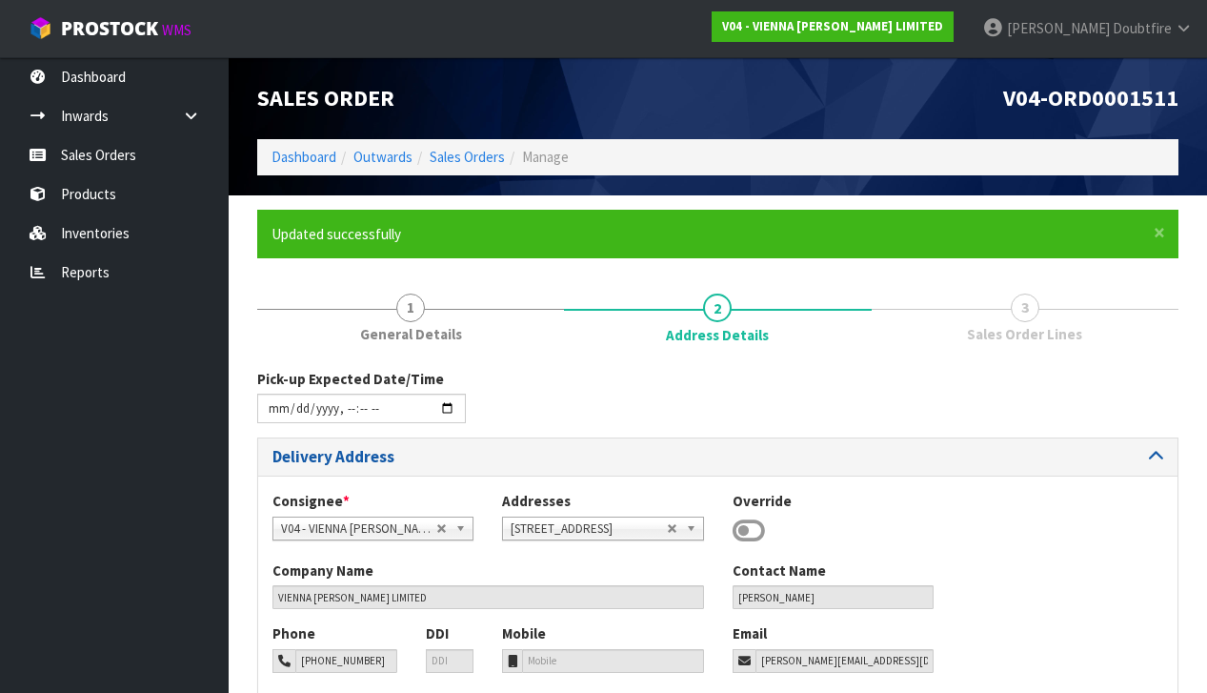
click at [578, 449] on h3 "Delivery Address" at bounding box center [488, 457] width 432 height 18
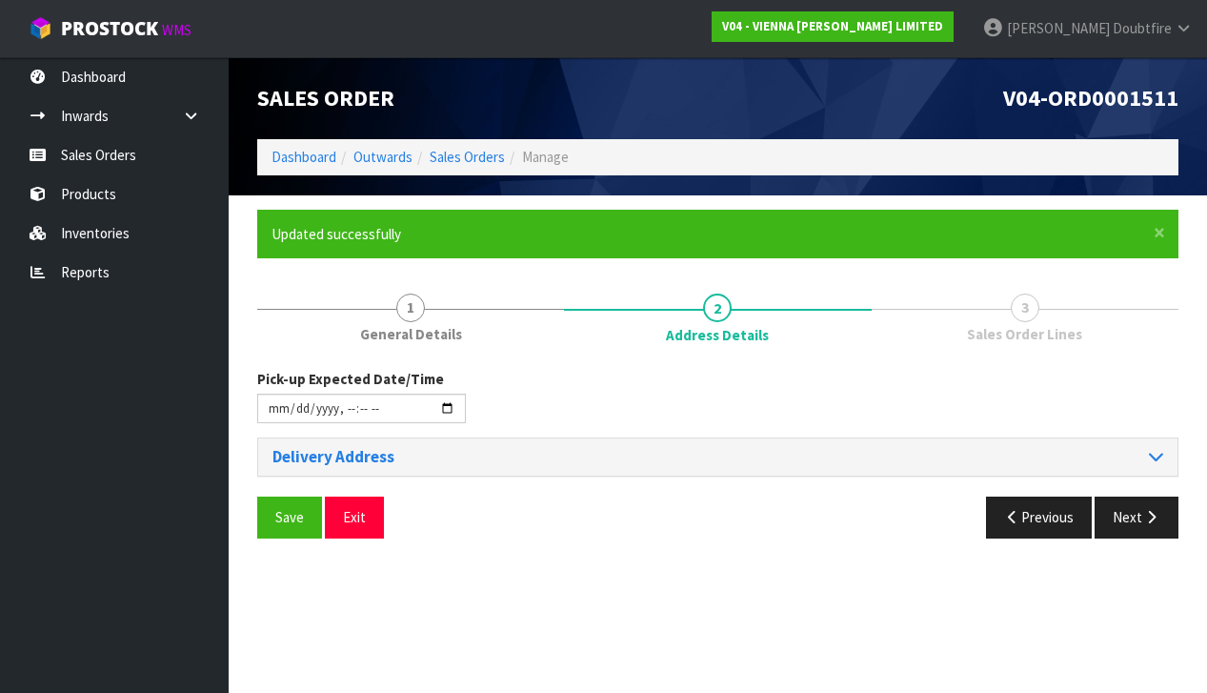
type input "[DATE]T13:30"
click at [300, 521] on span "Save" at bounding box center [289, 517] width 29 height 18
click at [304, 459] on h3 "Delivery Address" at bounding box center [488, 457] width 432 height 18
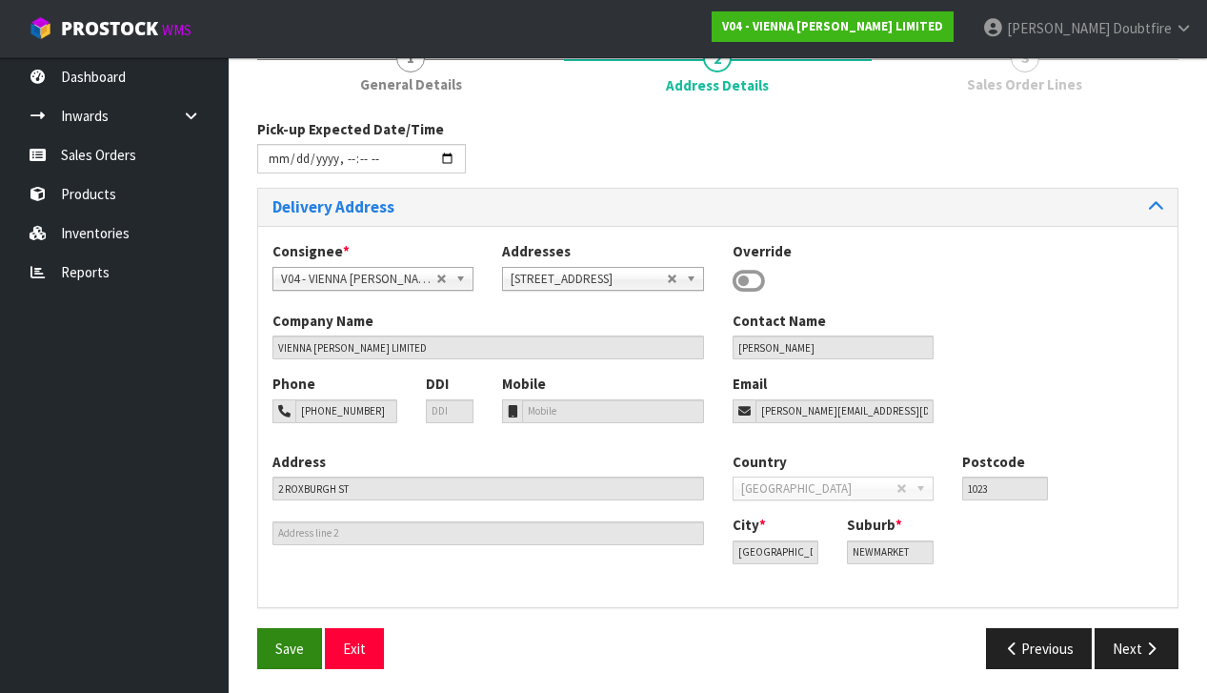
scroll to position [249, 0]
click at [287, 649] on span "Save" at bounding box center [289, 649] width 29 height 18
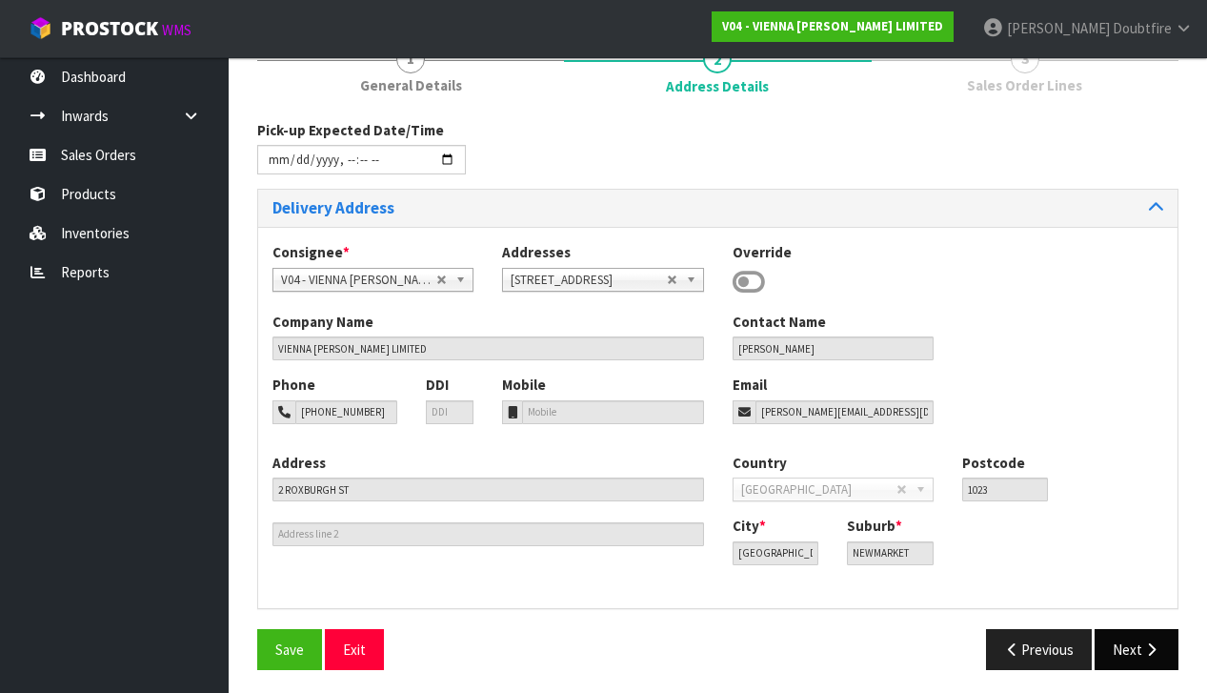
click at [1154, 648] on icon "button" at bounding box center [1151, 649] width 18 height 14
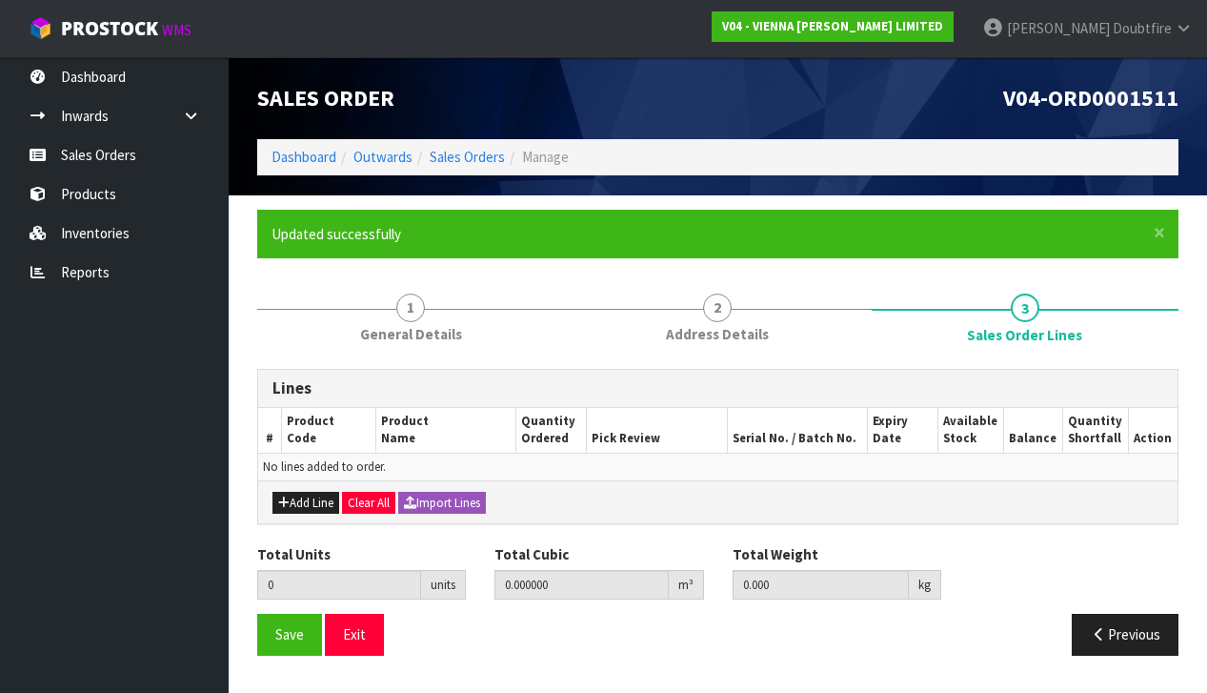
scroll to position [0, 0]
drag, startPoint x: 289, startPoint y: 500, endPoint x: 300, endPoint y: 493, distance: 13.7
click at [289, 500] on button "Add Line" at bounding box center [305, 503] width 67 height 23
type input "0"
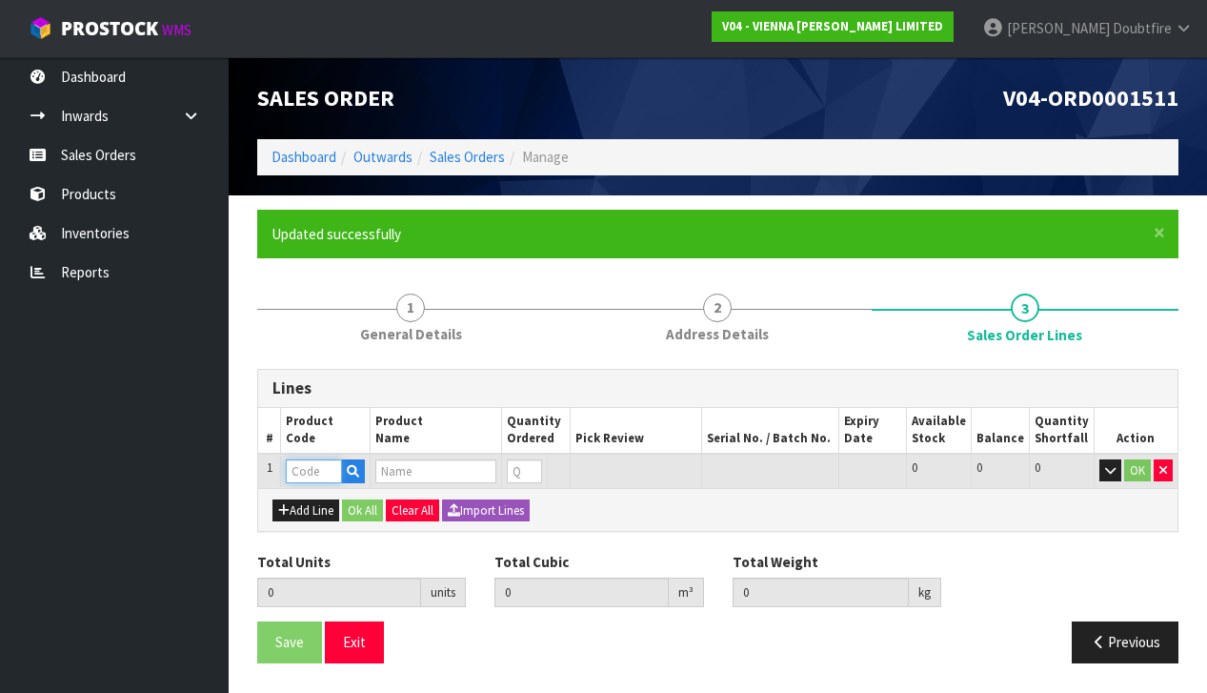
click at [312, 461] on input "text" at bounding box center [314, 471] width 56 height 24
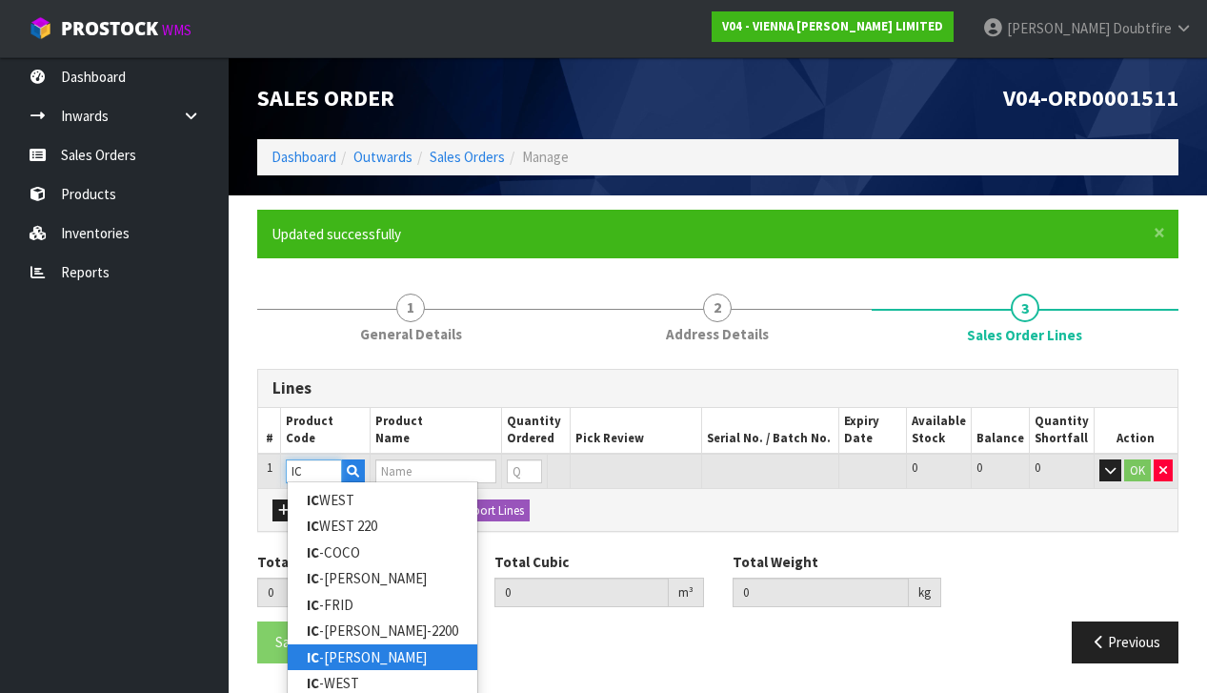
type input "IC"
click at [356, 654] on link "IC -[PERSON_NAME]" at bounding box center [383, 657] width 190 height 26
type input "IC-[PERSON_NAME]"
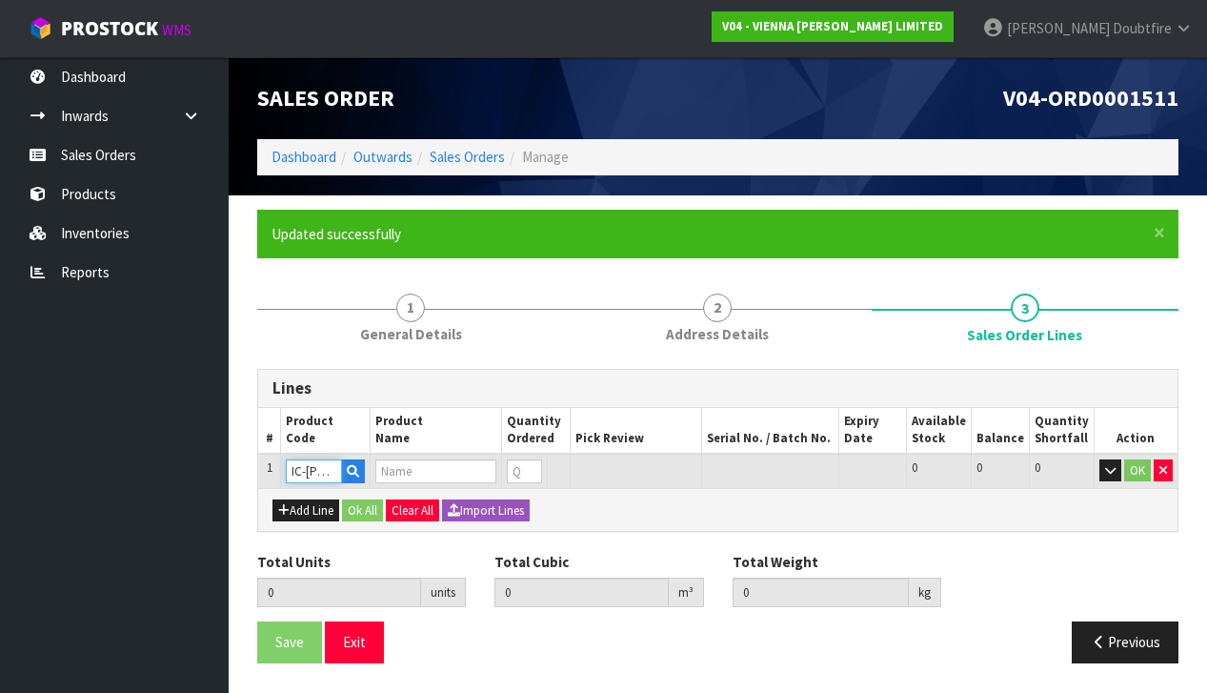
type input "0.000000"
type input "0.000"
type input "ICONS COLLECTION [GEOGRAPHIC_DATA] HERRINGBONE"
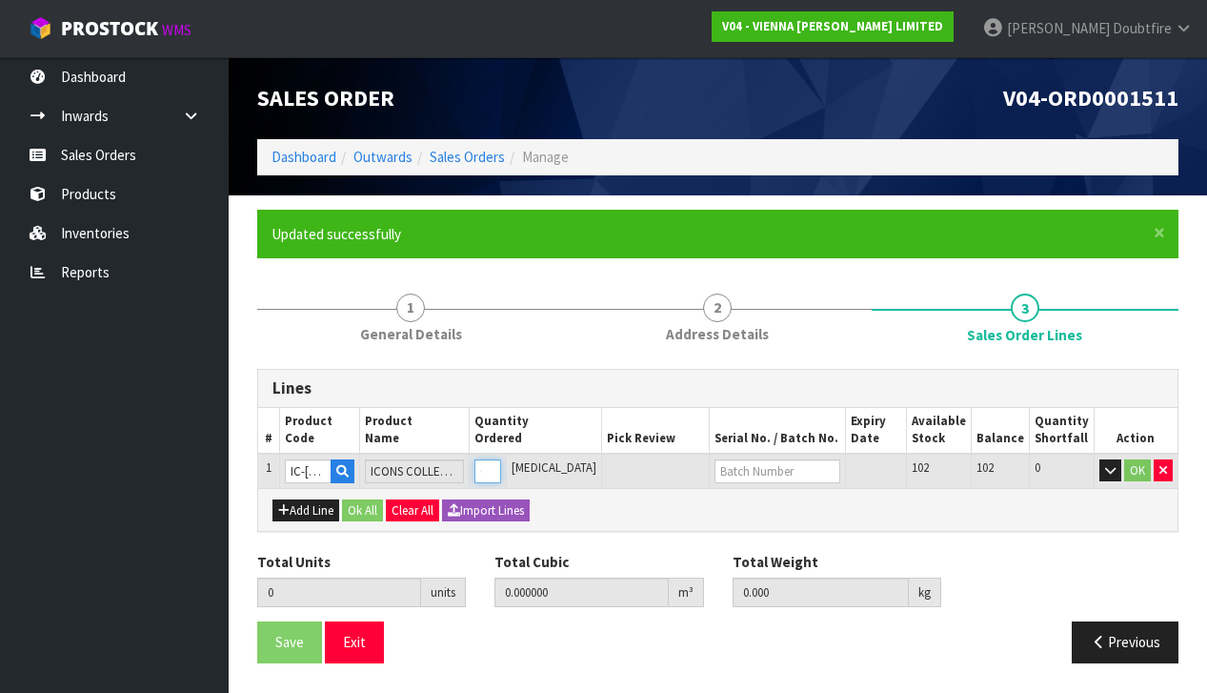
type input "1"
type input "0.026624"
type input "15"
click at [501, 463] on input "1" at bounding box center [487, 471] width 27 height 24
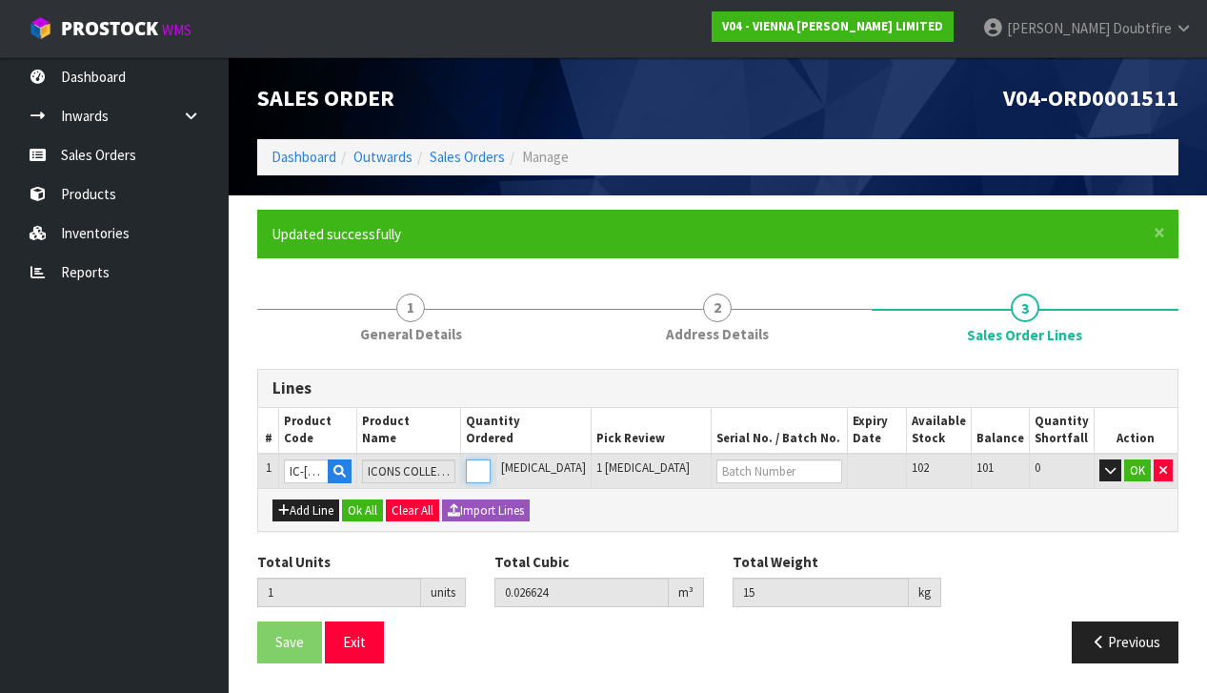
type input "2"
type input "0.053248"
type input "30"
click at [491, 462] on input "2" at bounding box center [478, 471] width 25 height 24
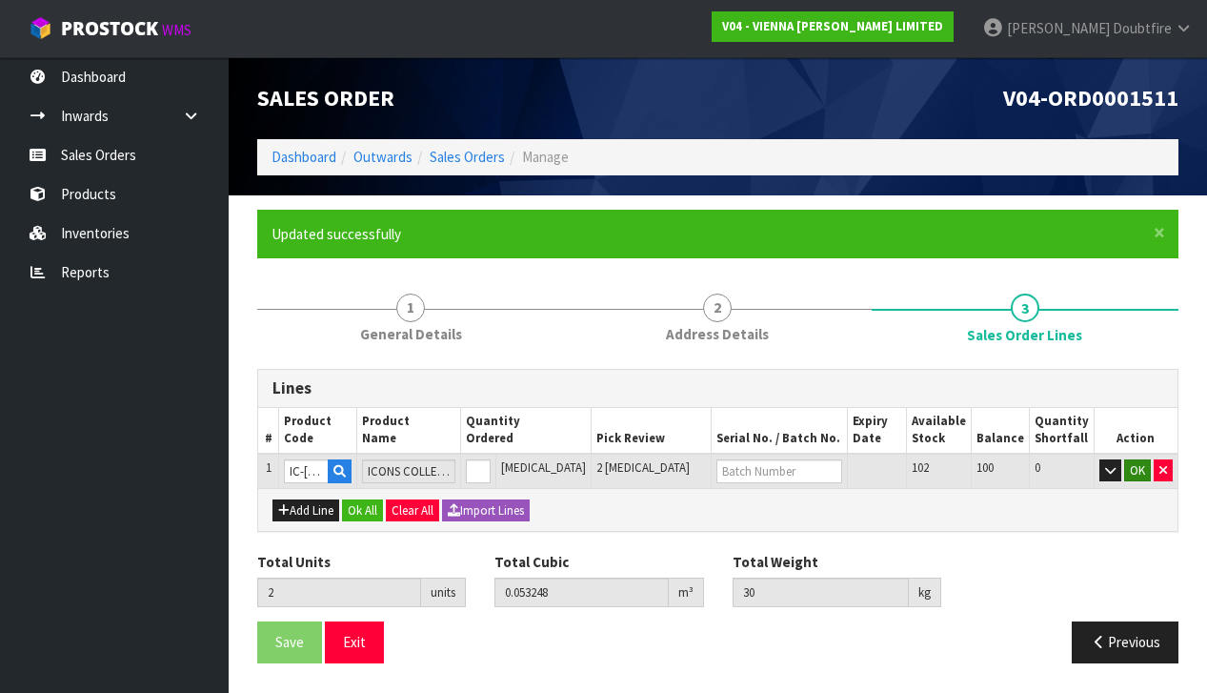
click at [1144, 462] on button "OK" at bounding box center [1137, 470] width 27 height 23
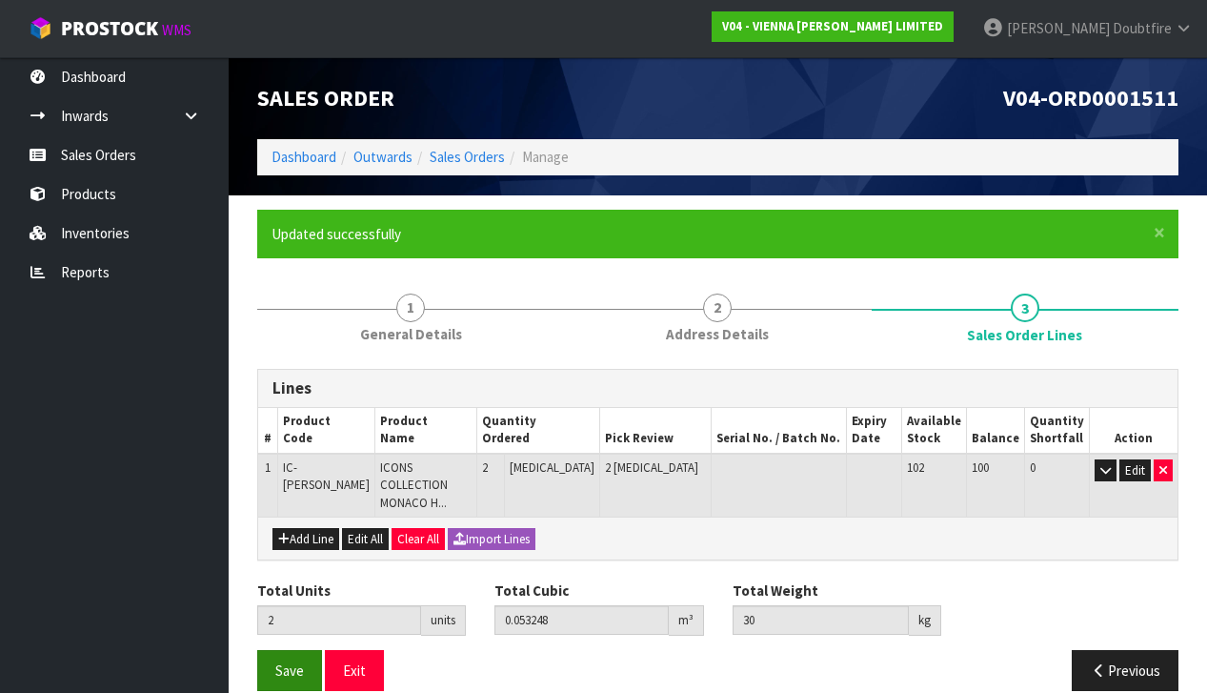
click at [292, 661] on span "Save" at bounding box center [289, 670] width 29 height 18
click at [287, 661] on span "Save" at bounding box center [289, 670] width 29 height 18
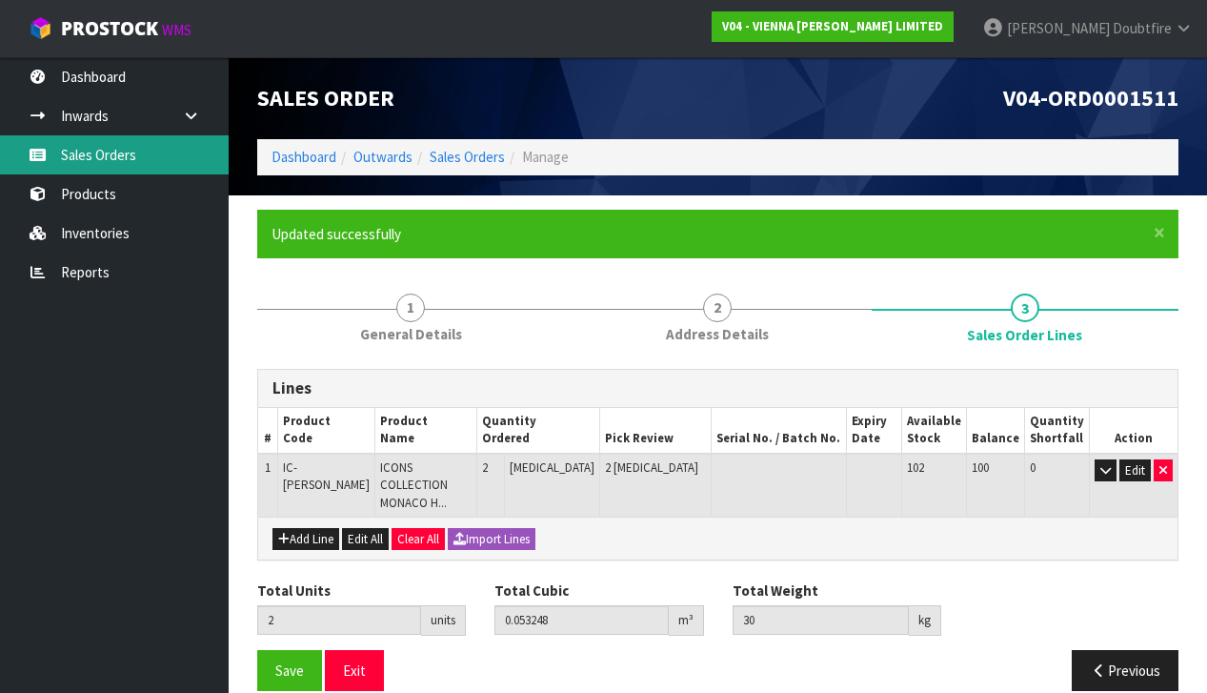
click at [97, 161] on link "Sales Orders" at bounding box center [114, 154] width 229 height 39
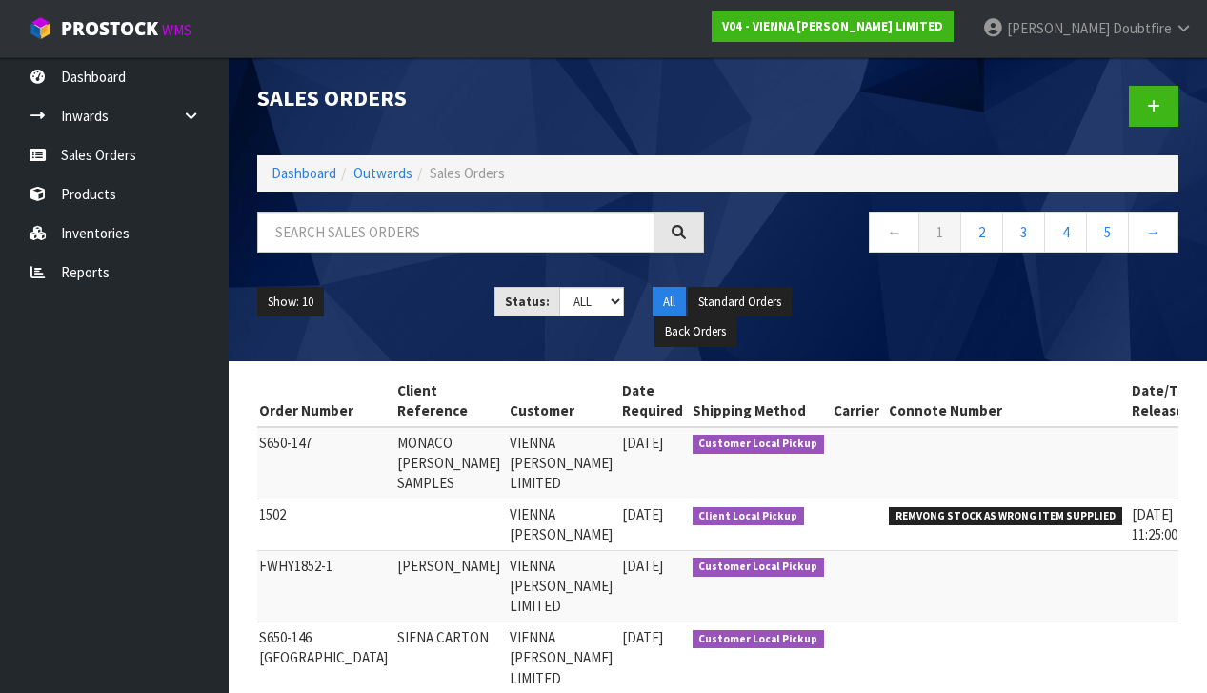
scroll to position [0, 204]
drag, startPoint x: 1154, startPoint y: 447, endPoint x: 1135, endPoint y: 446, distance: 19.1
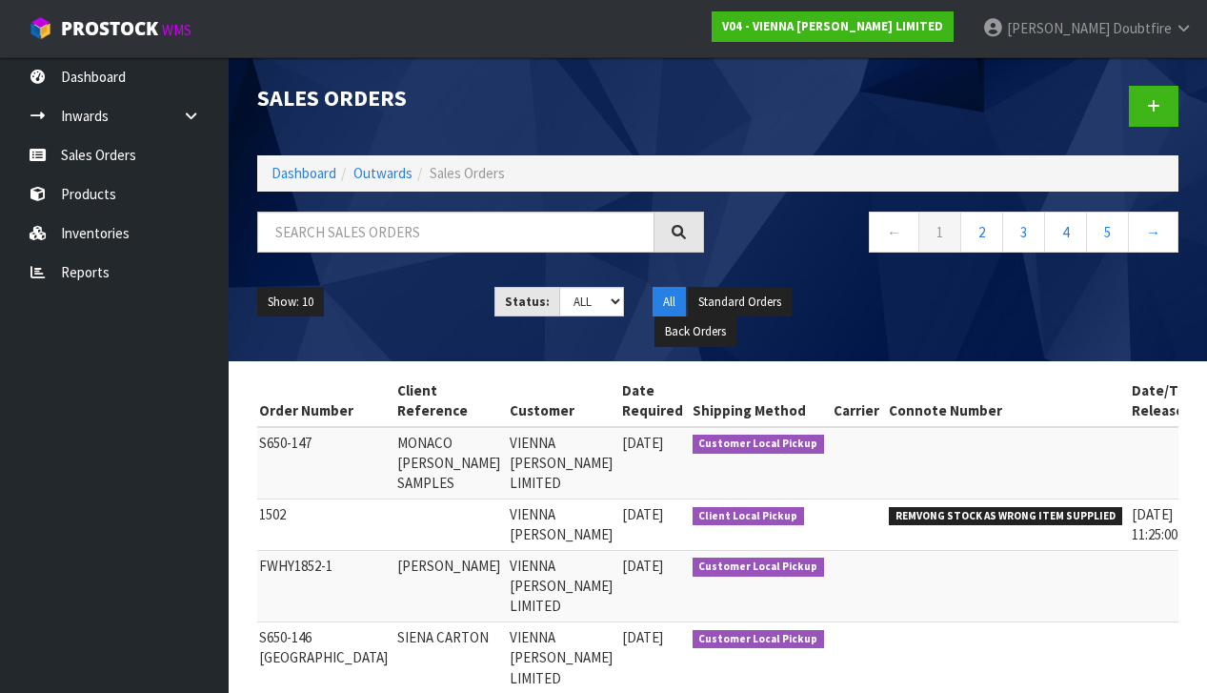
scroll to position [0, 204]
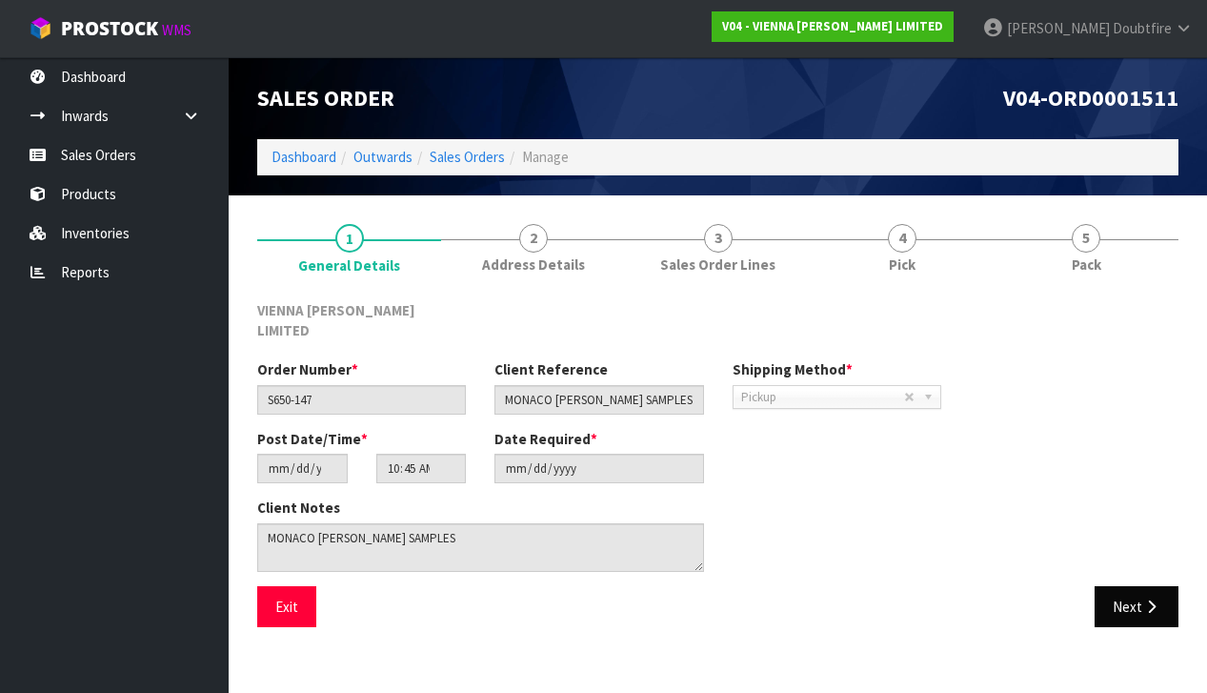
click at [1137, 586] on button "Next" at bounding box center [1137, 606] width 84 height 41
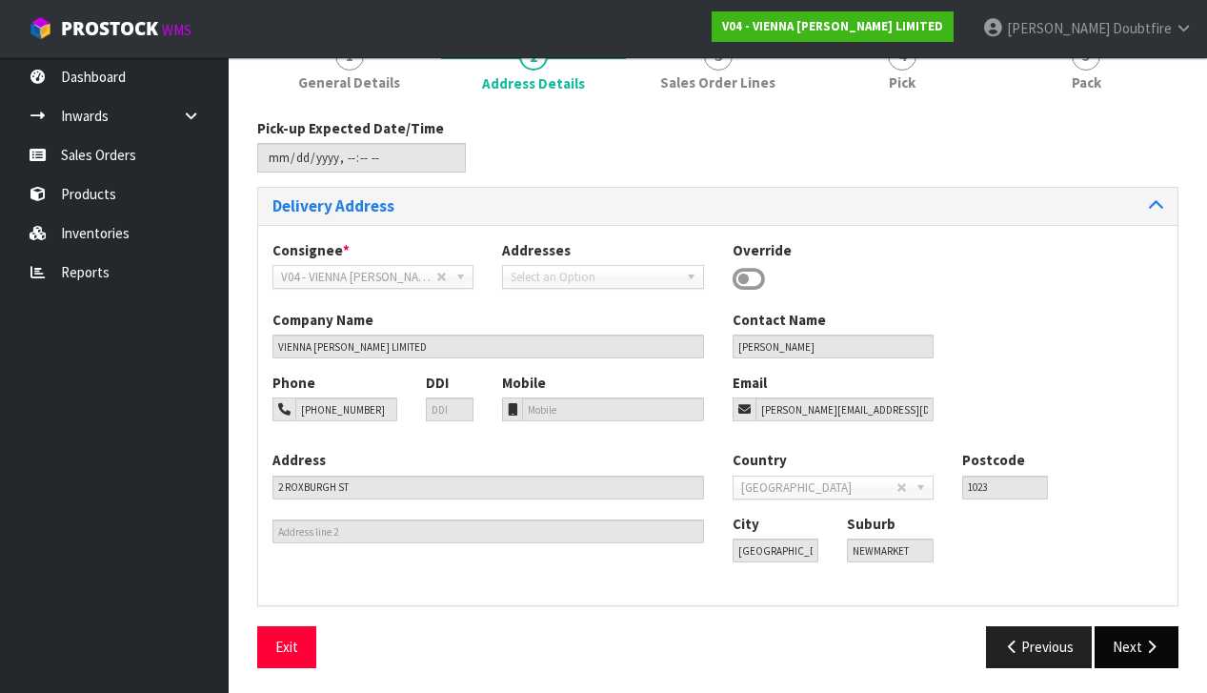
scroll to position [180, 0]
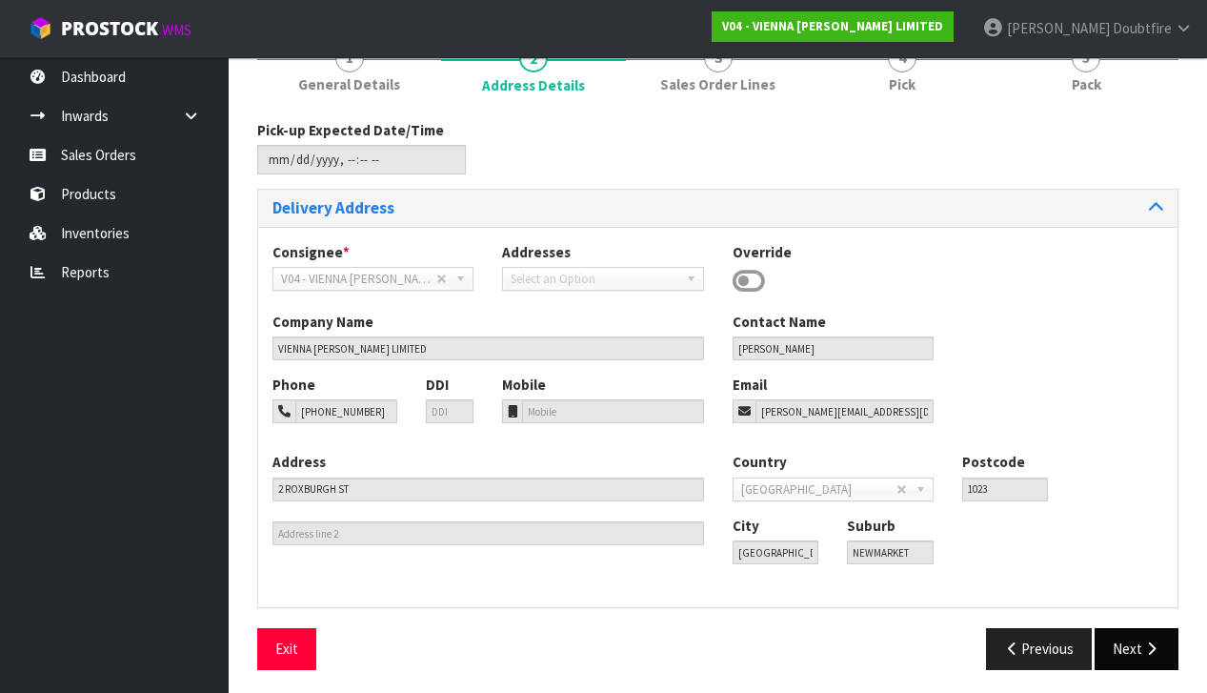
click at [1160, 639] on button "Next" at bounding box center [1137, 648] width 84 height 41
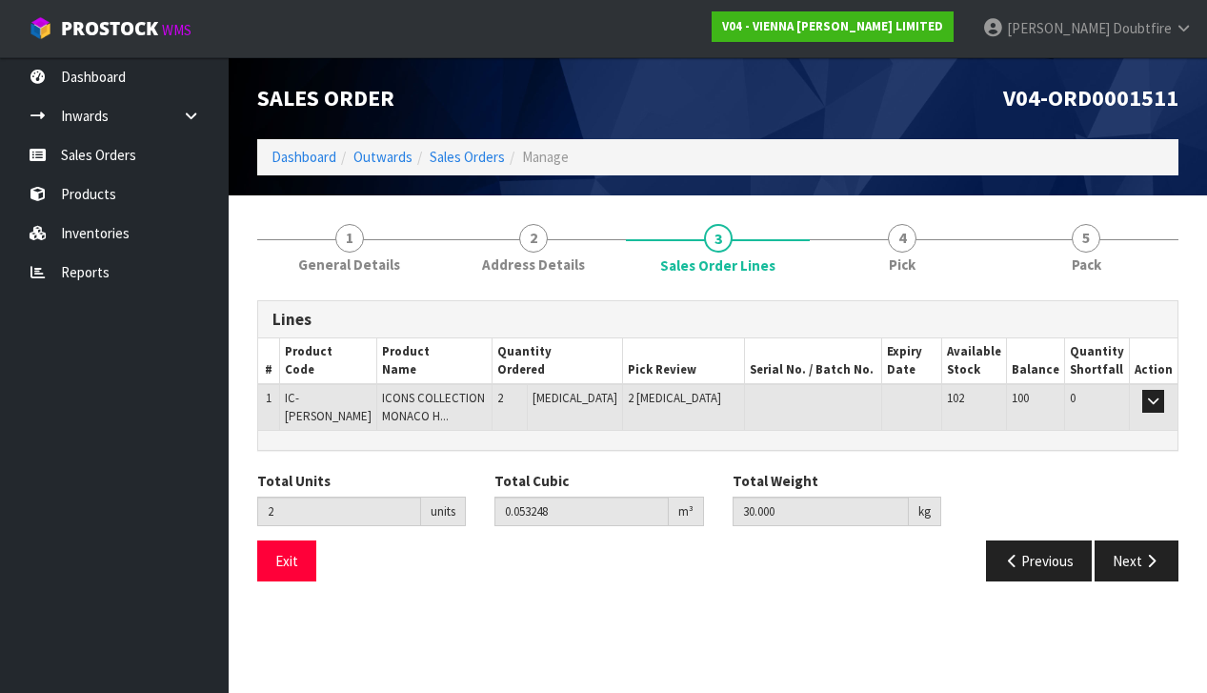
scroll to position [0, 0]
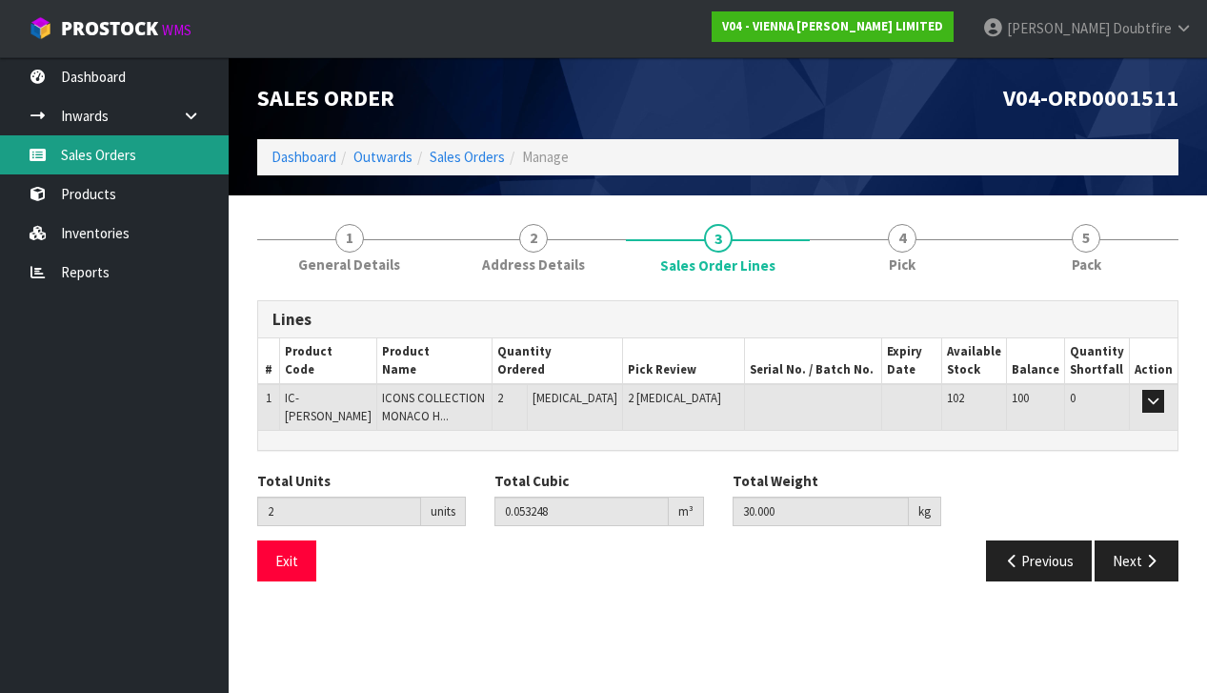
click at [84, 160] on link "Sales Orders" at bounding box center [114, 154] width 229 height 39
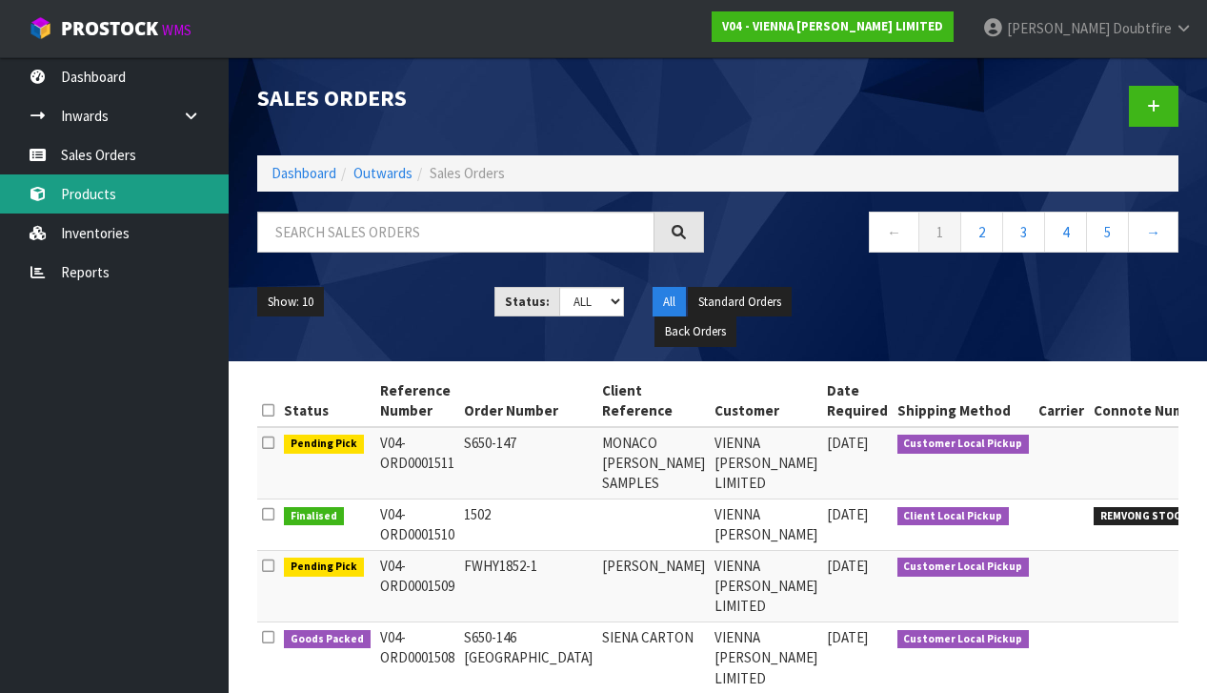
click at [80, 196] on link "Products" at bounding box center [114, 193] width 229 height 39
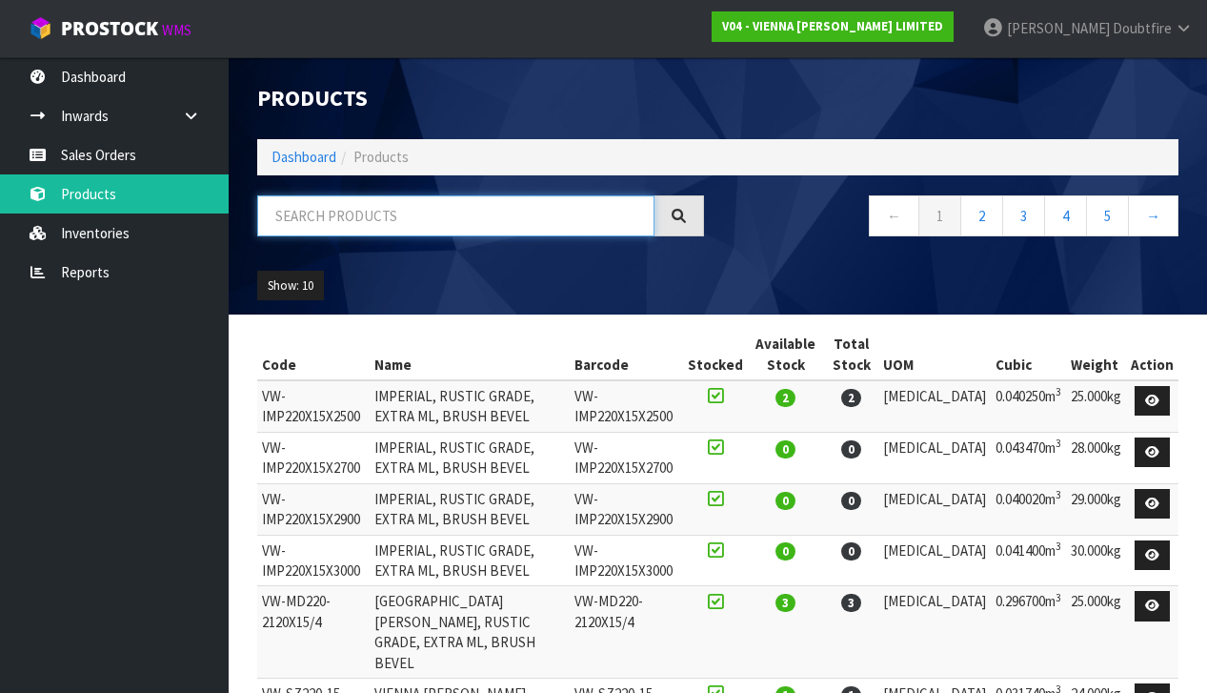
click at [395, 218] on input "text" at bounding box center [455, 215] width 397 height 41
type input "SAZERAC"
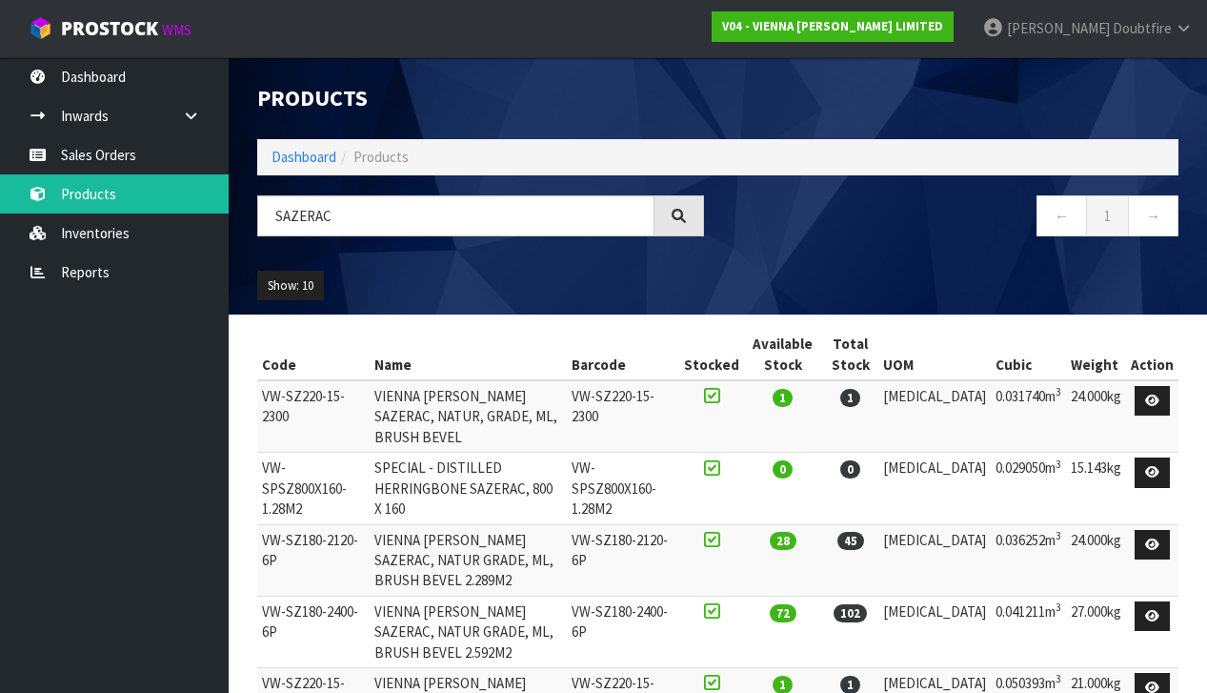
drag, startPoint x: 281, startPoint y: 551, endPoint x: 271, endPoint y: 550, distance: 10.5
click at [281, 595] on td "VW-SZ180-2400-6P" at bounding box center [313, 630] width 112 height 71
drag, startPoint x: 258, startPoint y: 545, endPoint x: 358, endPoint y: 559, distance: 101.0
click at [358, 595] on td "VW-SZ180-2400-6P" at bounding box center [313, 630] width 112 height 71
copy td "VW-SZ180-2400-6P"
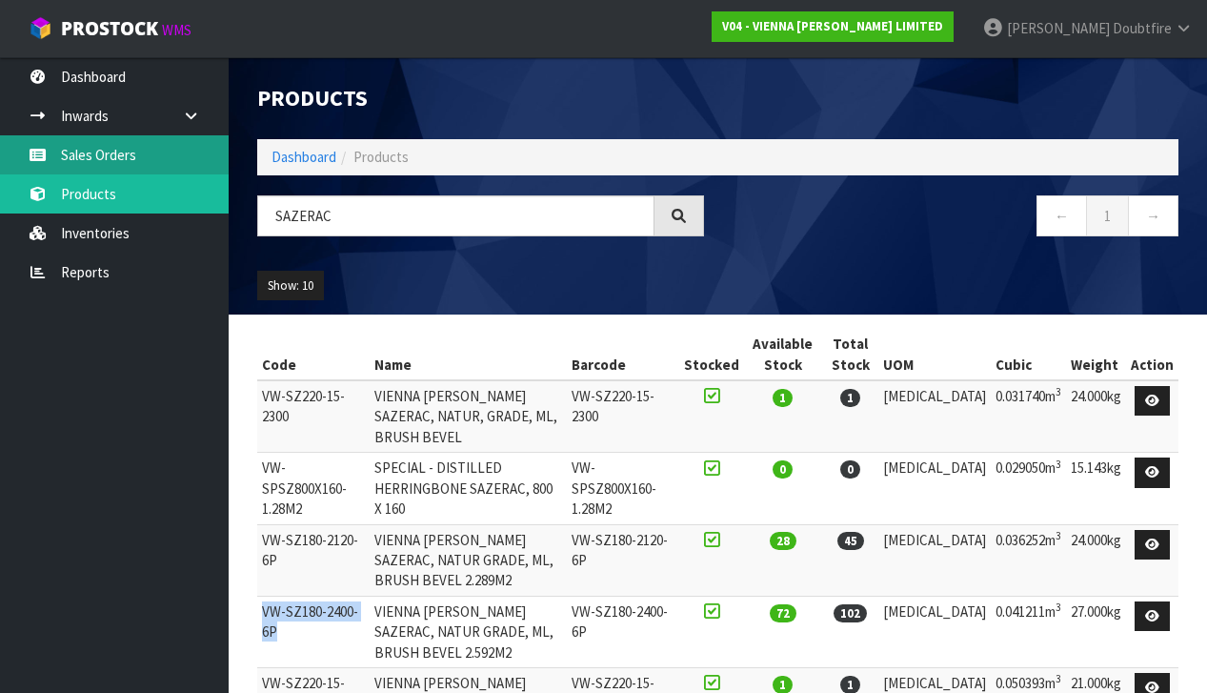
click at [91, 166] on link "Sales Orders" at bounding box center [114, 154] width 229 height 39
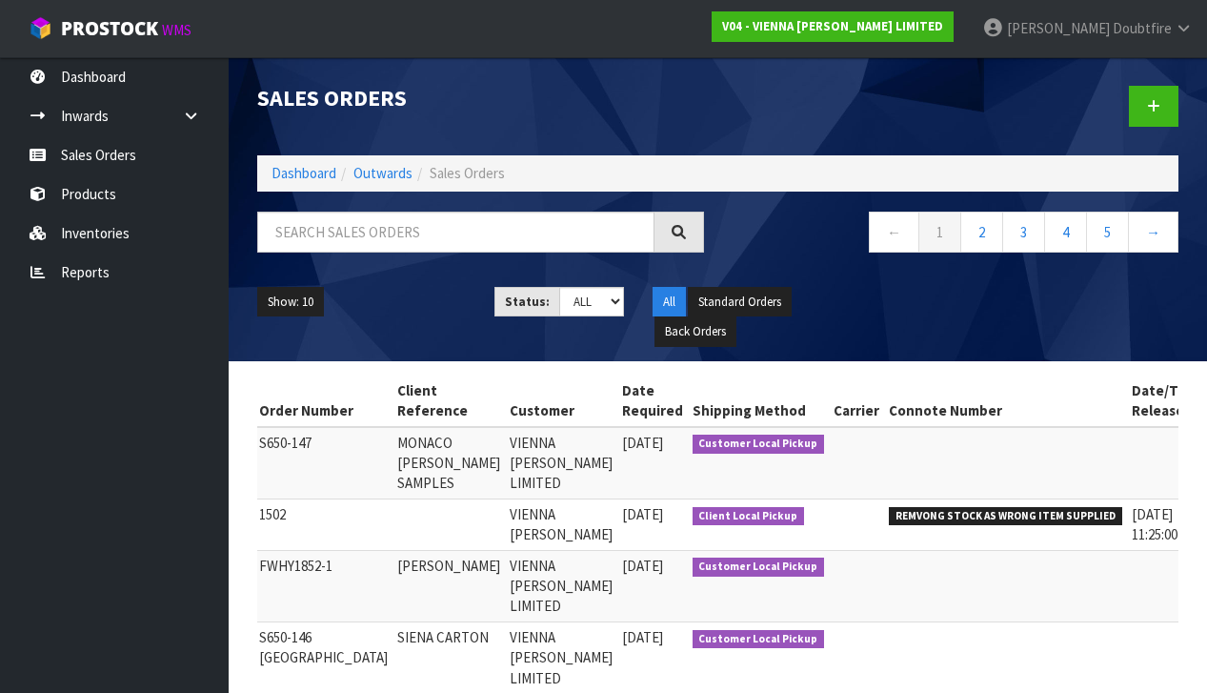
scroll to position [0, 204]
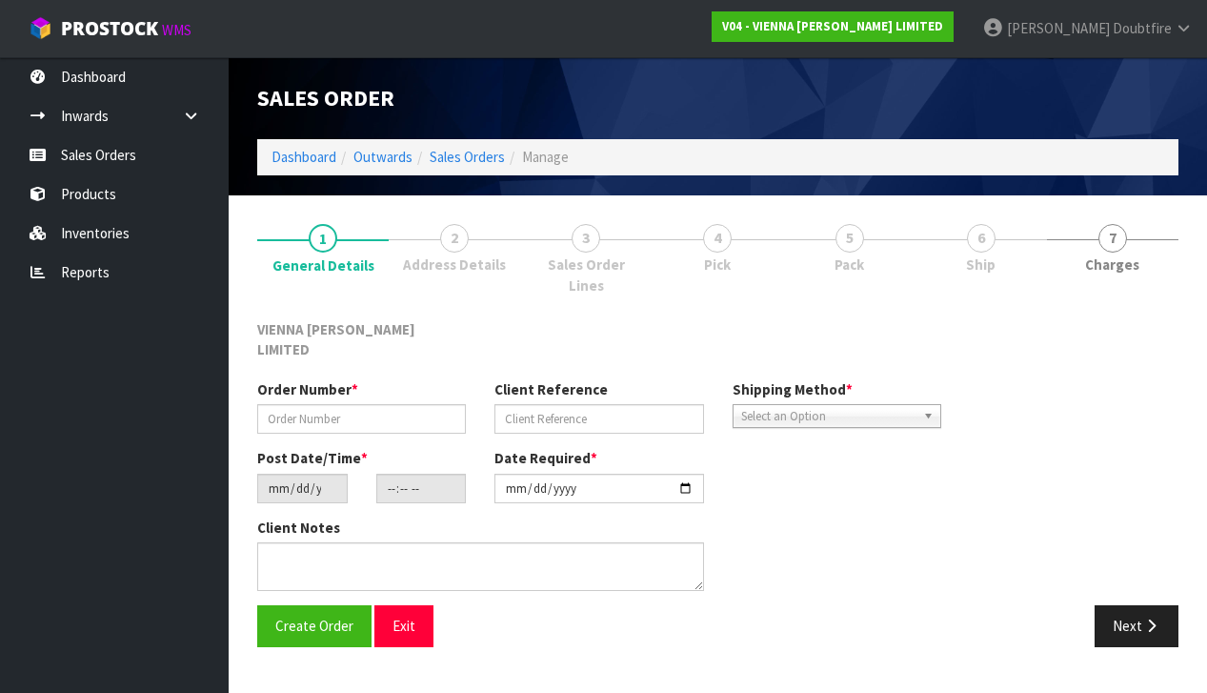
type input "S650-147"
type input "MONACO [PERSON_NAME] SAMPLES"
type input "[DATE]"
type input "10:45:00.000"
type input "[DATE]"
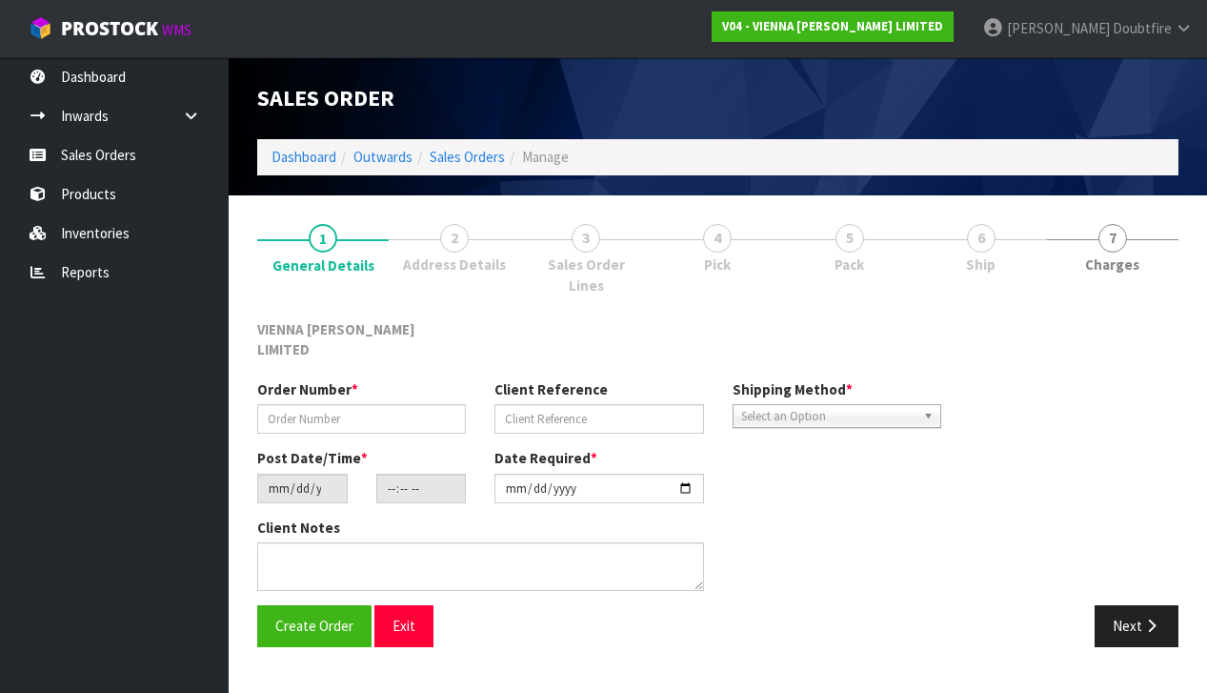
type textarea "MONACO [PERSON_NAME] SAMPLES"
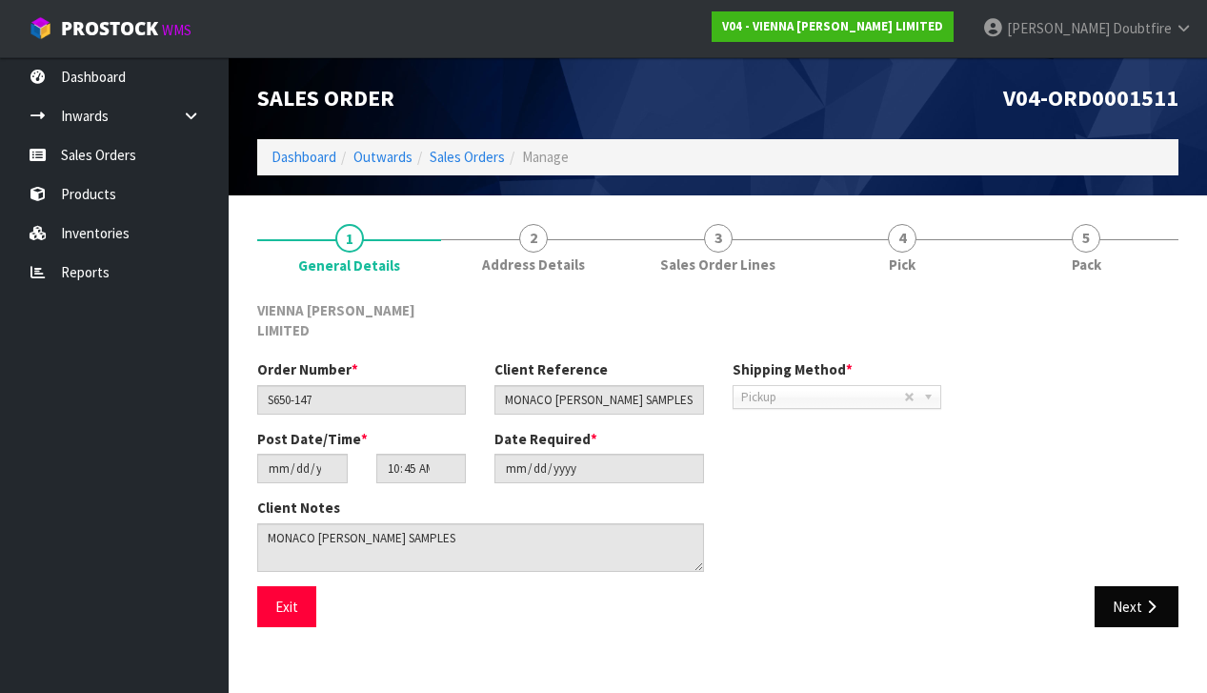
click at [1131, 588] on button "Next" at bounding box center [1137, 606] width 84 height 41
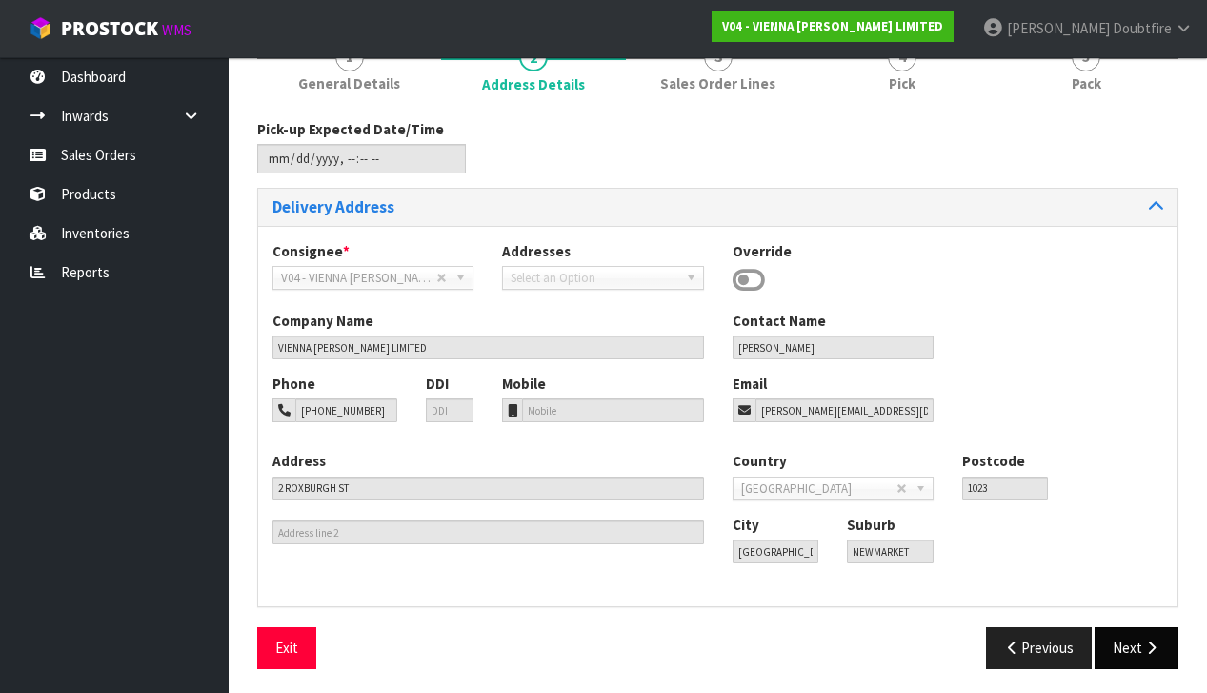
scroll to position [180, 0]
click at [1135, 647] on button "Next" at bounding box center [1137, 648] width 84 height 41
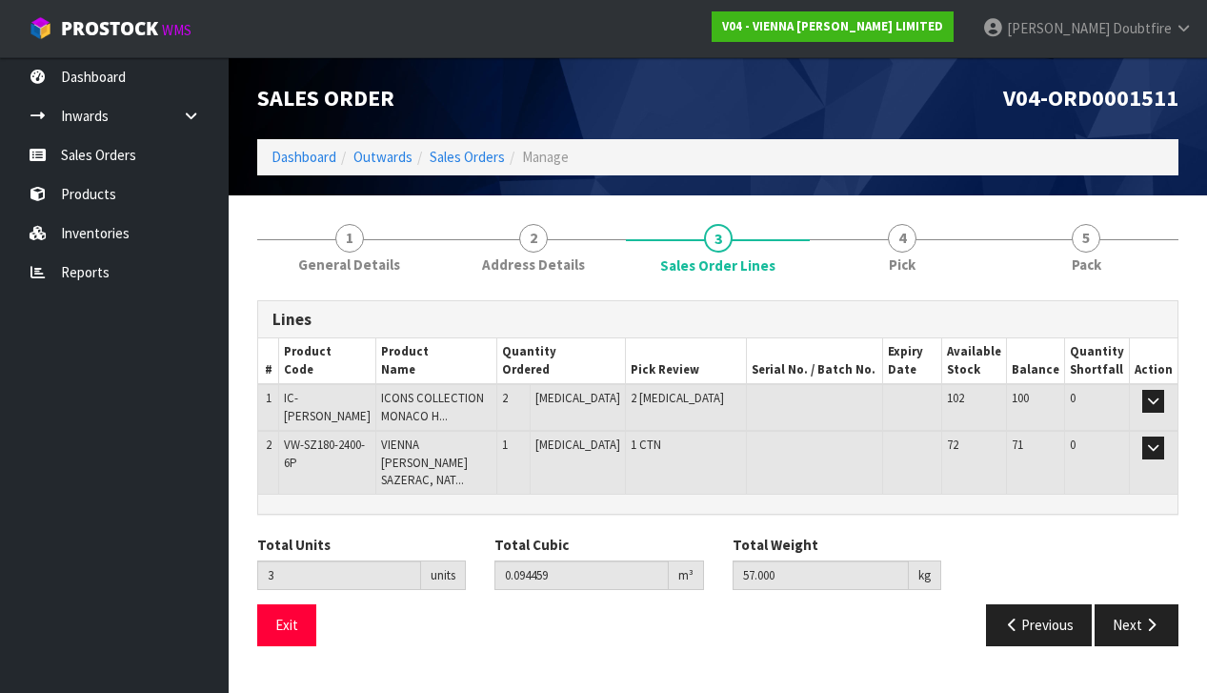
scroll to position [0, 0]
